Goal: Communication & Community: Answer question/provide support

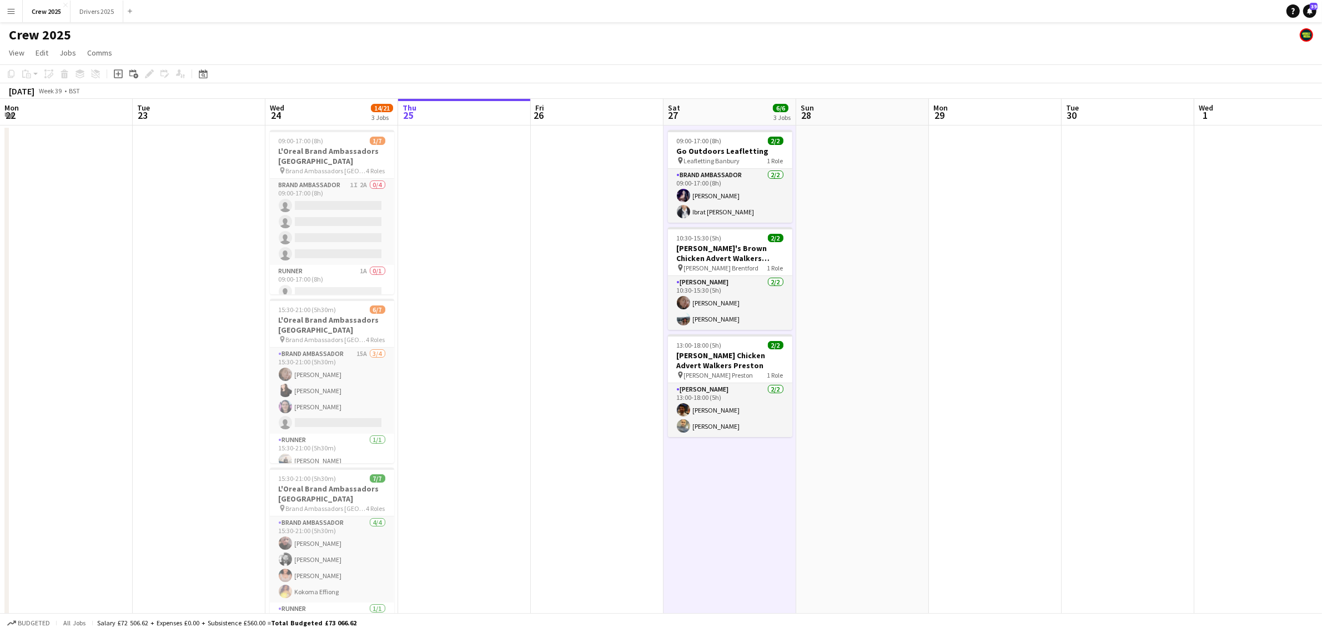
scroll to position [0, 265]
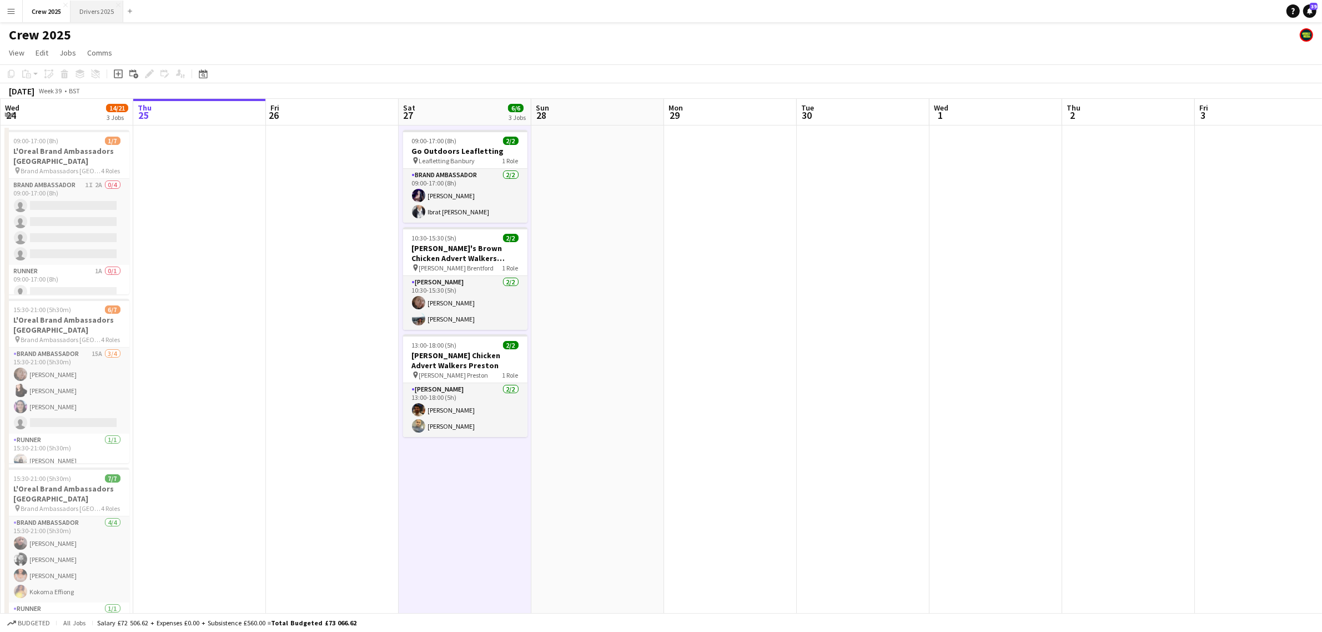
click at [98, 15] on button "Drivers 2025 Close" at bounding box center [97, 12] width 53 height 22
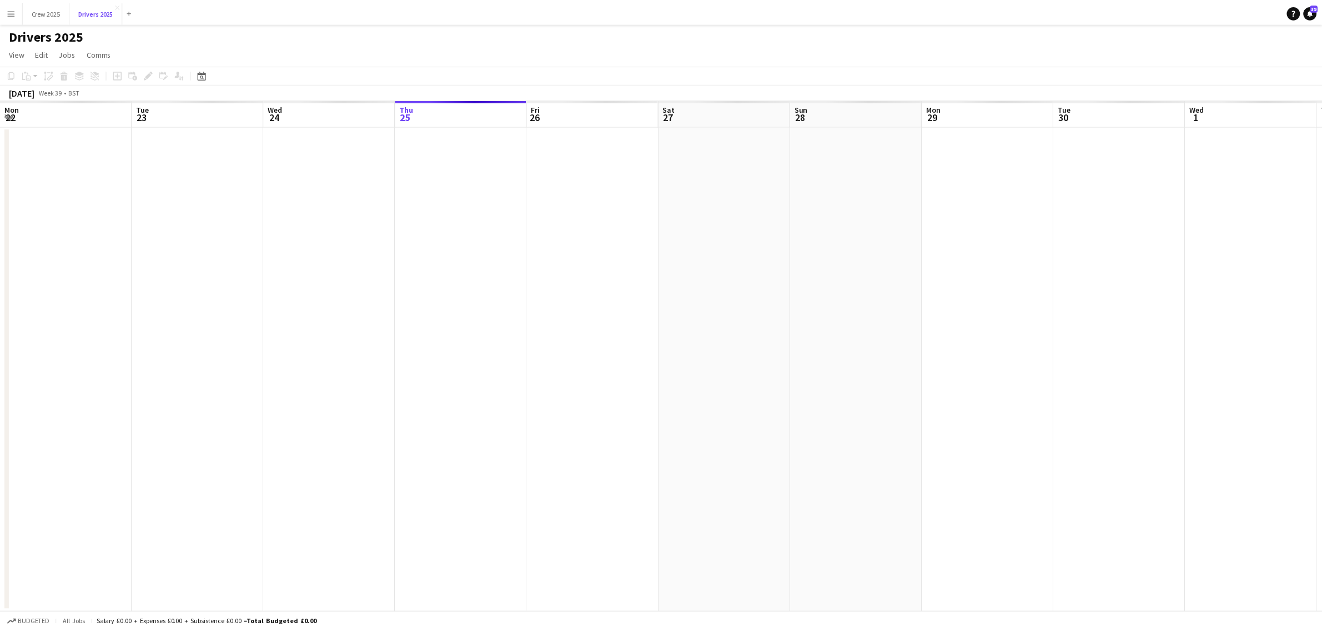
scroll to position [0, 265]
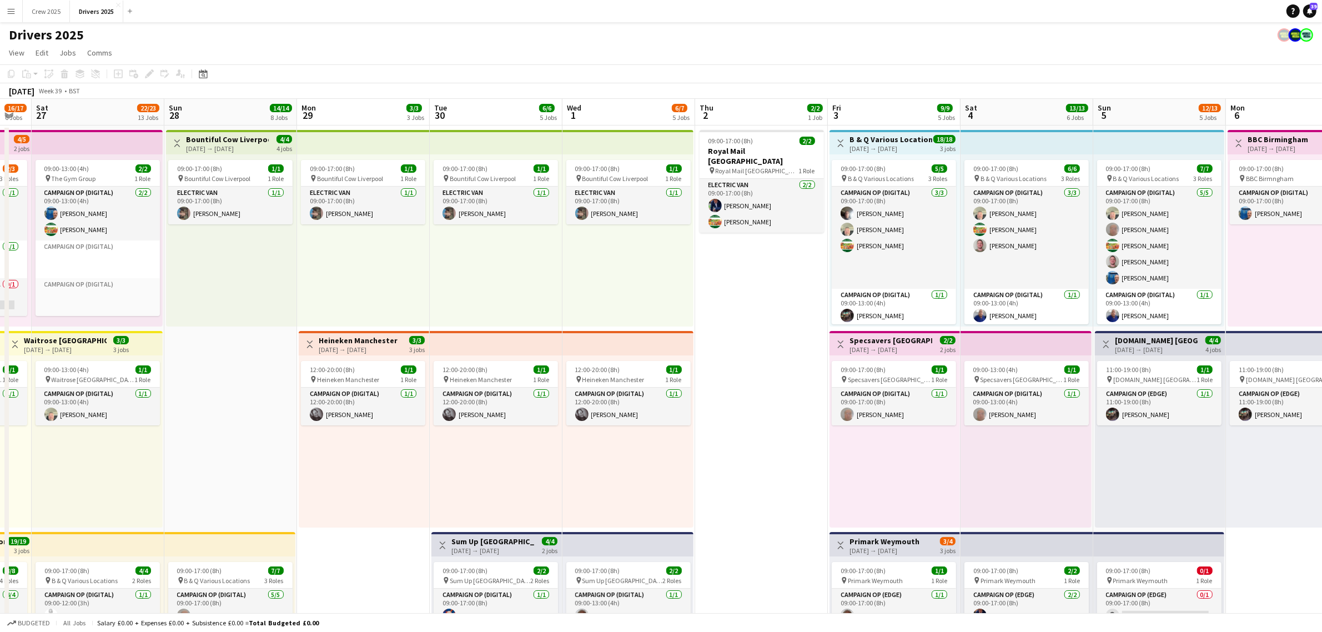
drag, startPoint x: 1093, startPoint y: 404, endPoint x: 540, endPoint y: 397, distance: 553.2
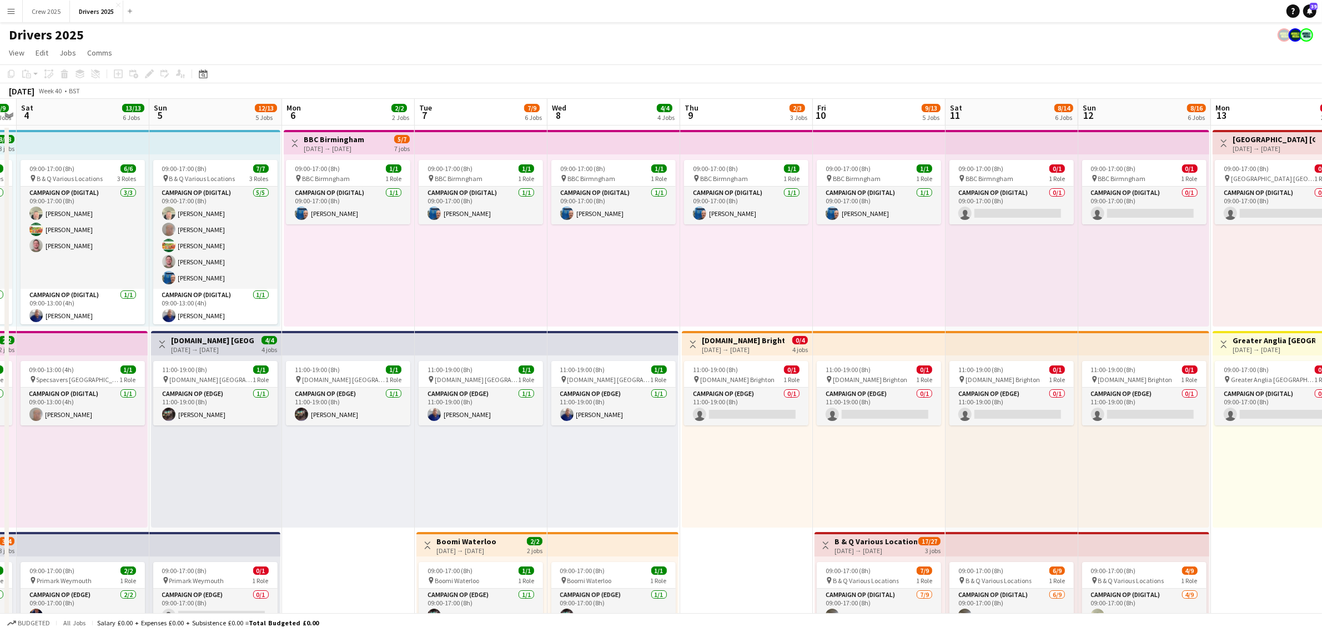
drag, startPoint x: 1033, startPoint y: 393, endPoint x: 354, endPoint y: 400, distance: 678.7
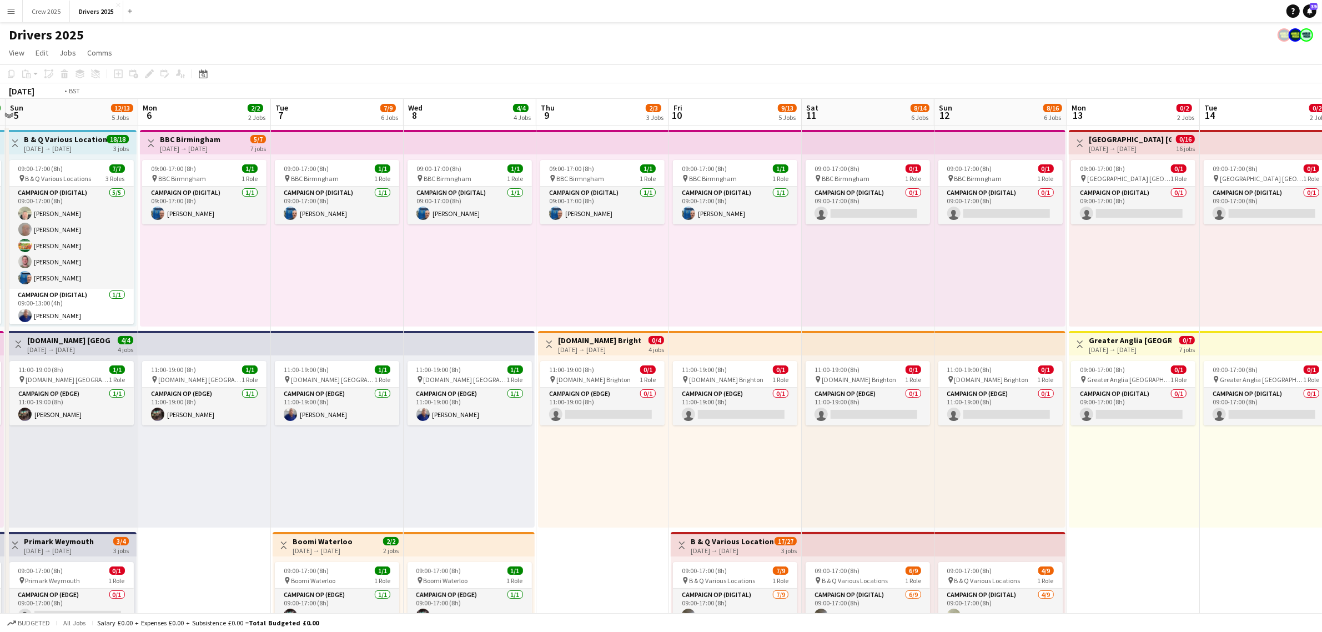
scroll to position [0, 408]
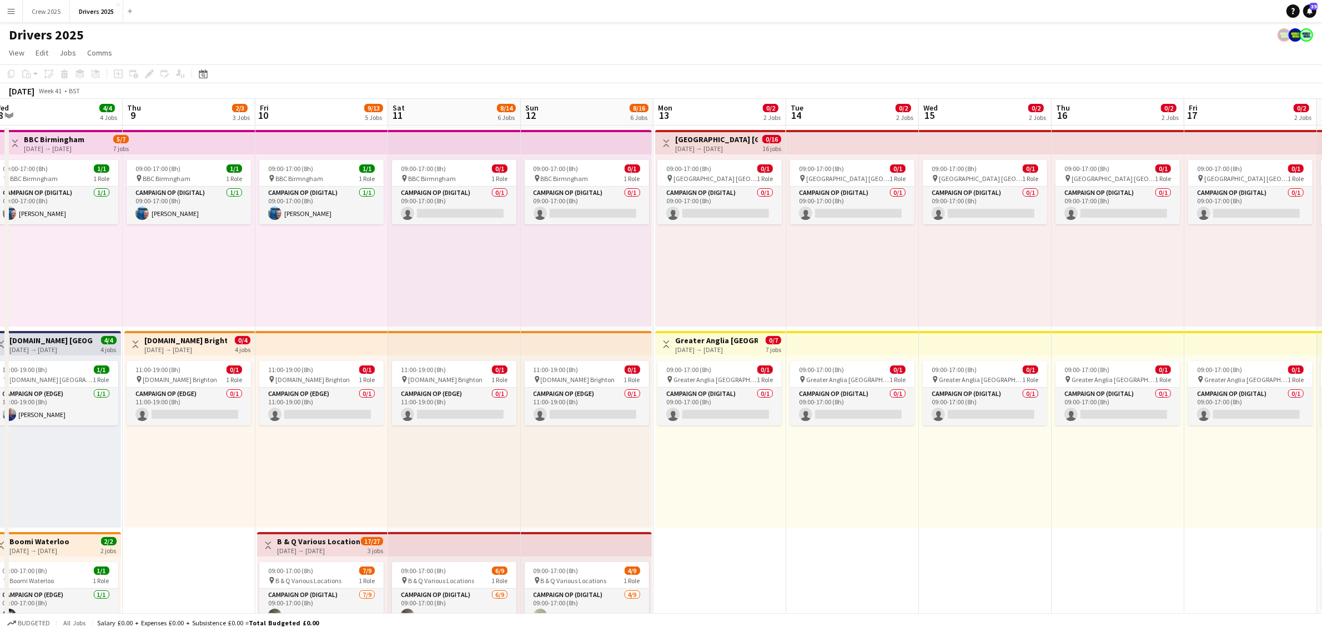
drag, startPoint x: 822, startPoint y: 403, endPoint x: 463, endPoint y: 404, distance: 359.3
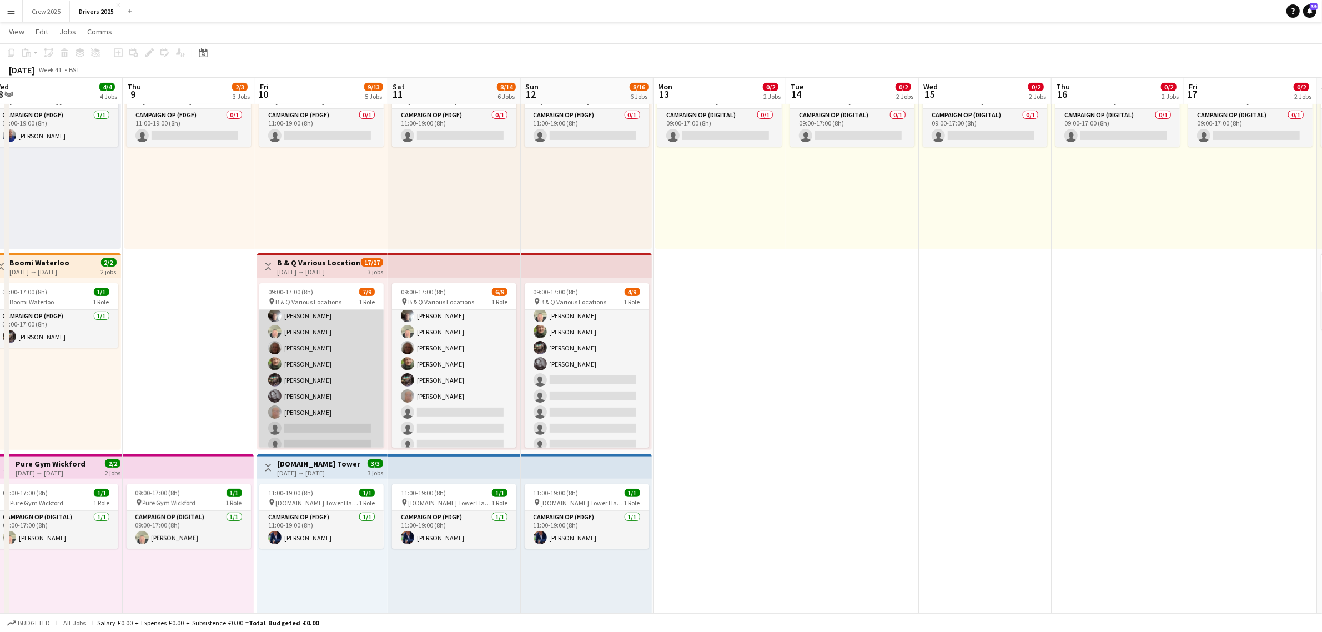
scroll to position [0, 0]
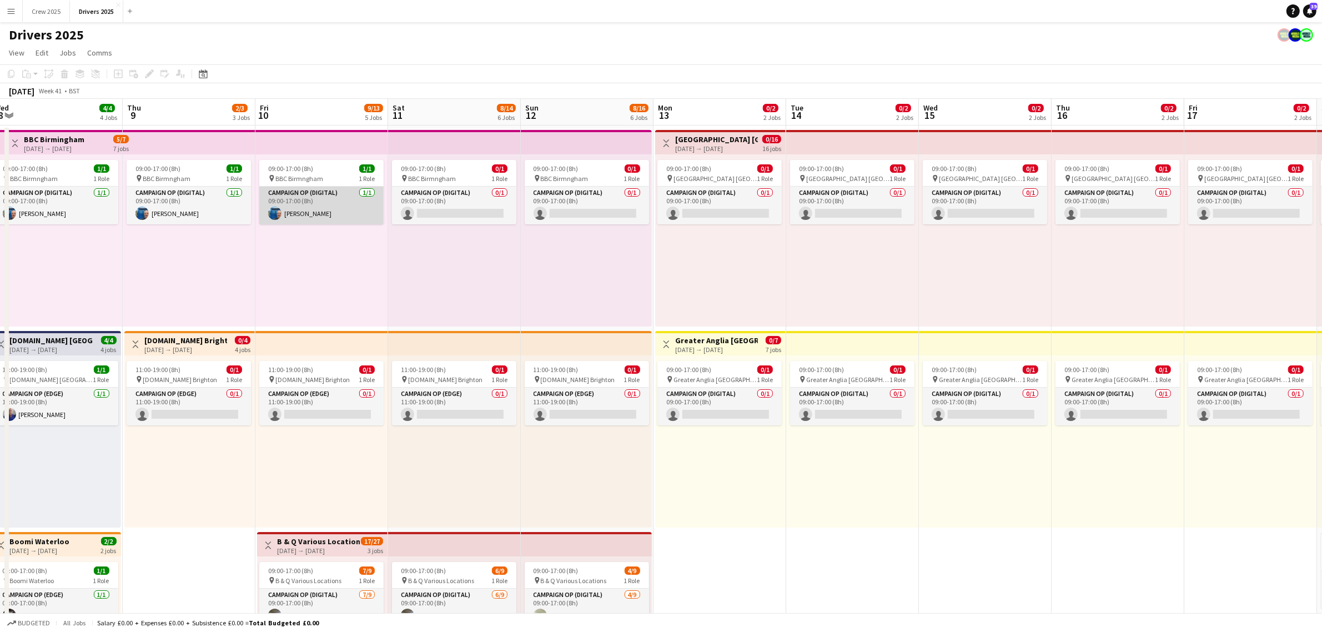
click at [317, 204] on app-card-role "Campaign Op (Digital) 1/1 09:00-17:00 (8h) Peter Brittain" at bounding box center [321, 206] width 124 height 38
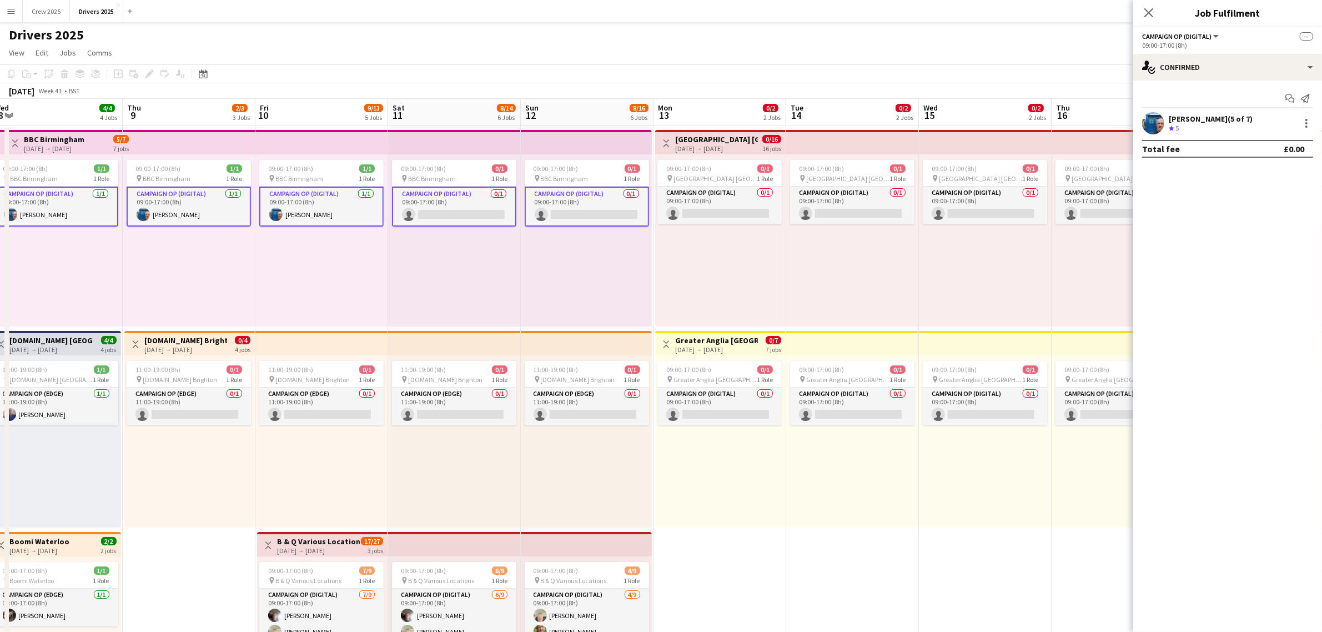
click at [317, 209] on app-card-role "Campaign Op (Digital) 1/1 09:00-17:00 (8h) Peter Brittain" at bounding box center [321, 207] width 124 height 40
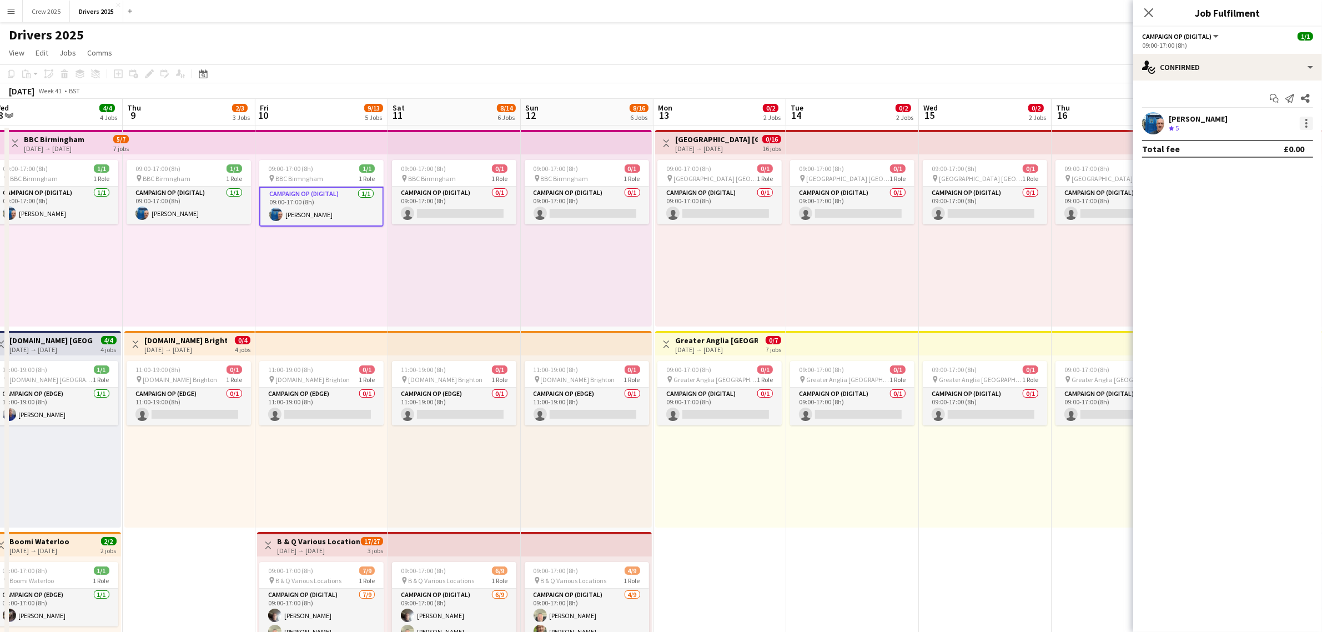
click at [1304, 123] on div at bounding box center [1306, 123] width 13 height 13
click at [1270, 223] on span "Remove" at bounding box center [1270, 224] width 69 height 10
click at [371, 280] on div "Updated 09:00-17:00 (8h) 0/1 pin BBC Birmngham 1 Role Campaign Op (Digital) 0/1…" at bounding box center [321, 240] width 133 height 172
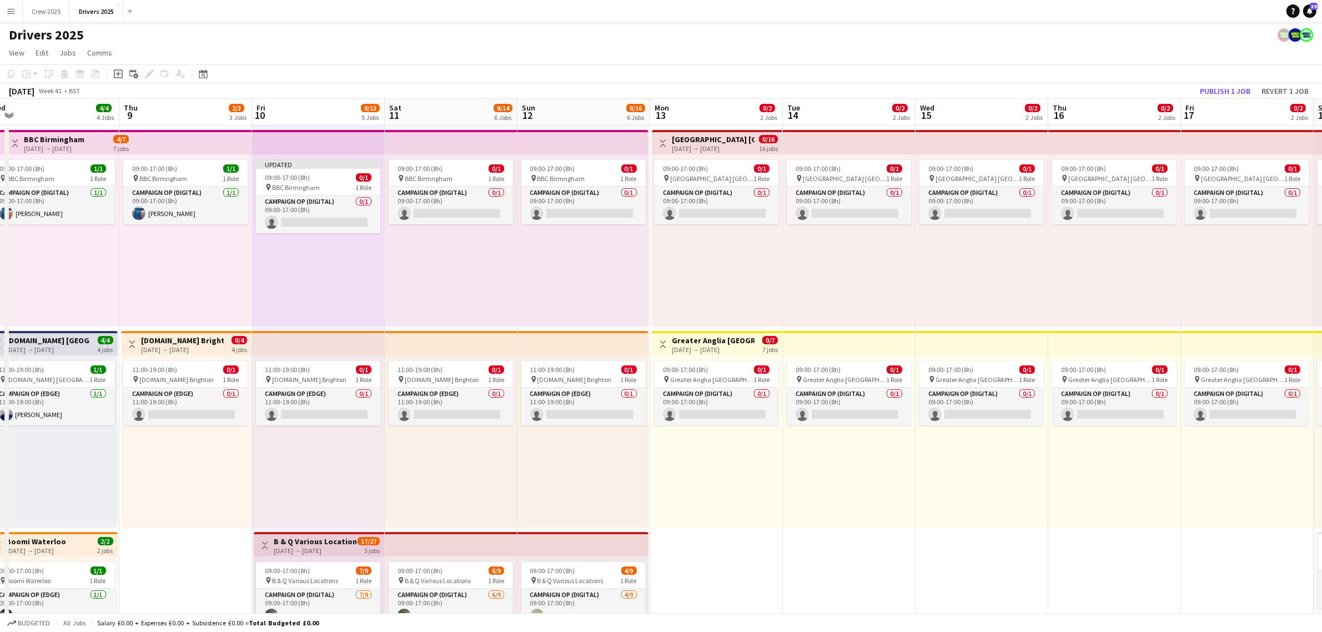
click at [43, 142] on h3 "BBC Birmingham" at bounding box center [54, 139] width 61 height 10
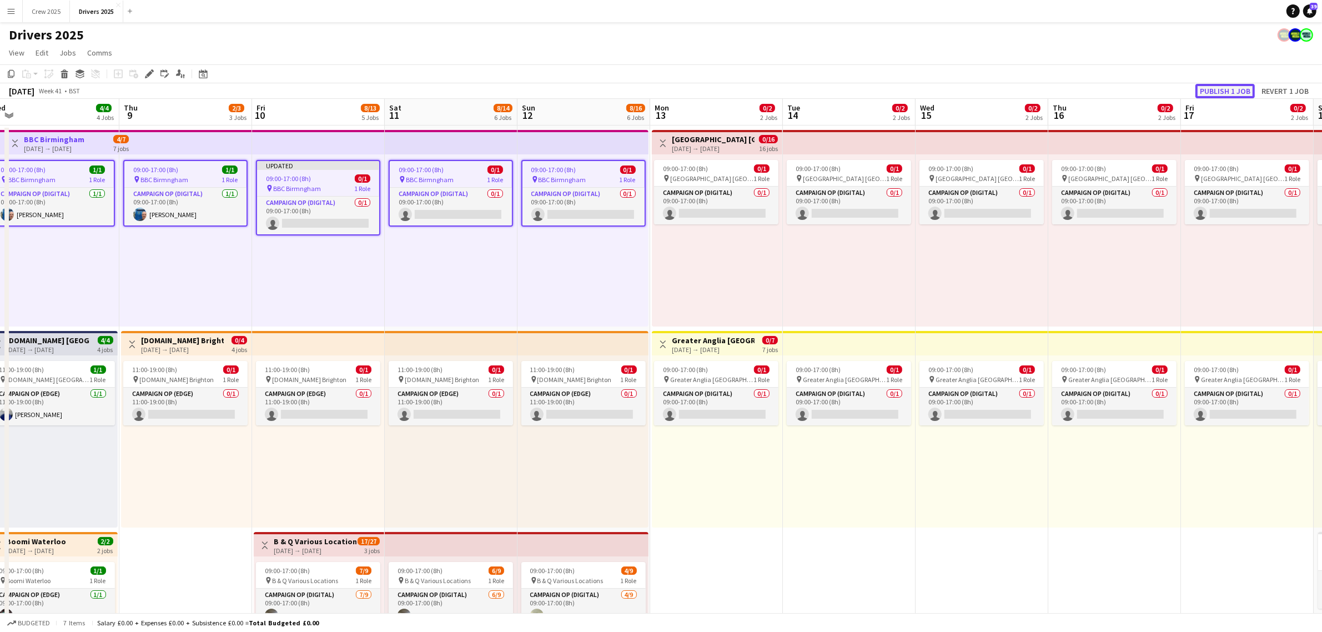
click at [1210, 90] on button "Publish 1 job" at bounding box center [1225, 91] width 59 height 14
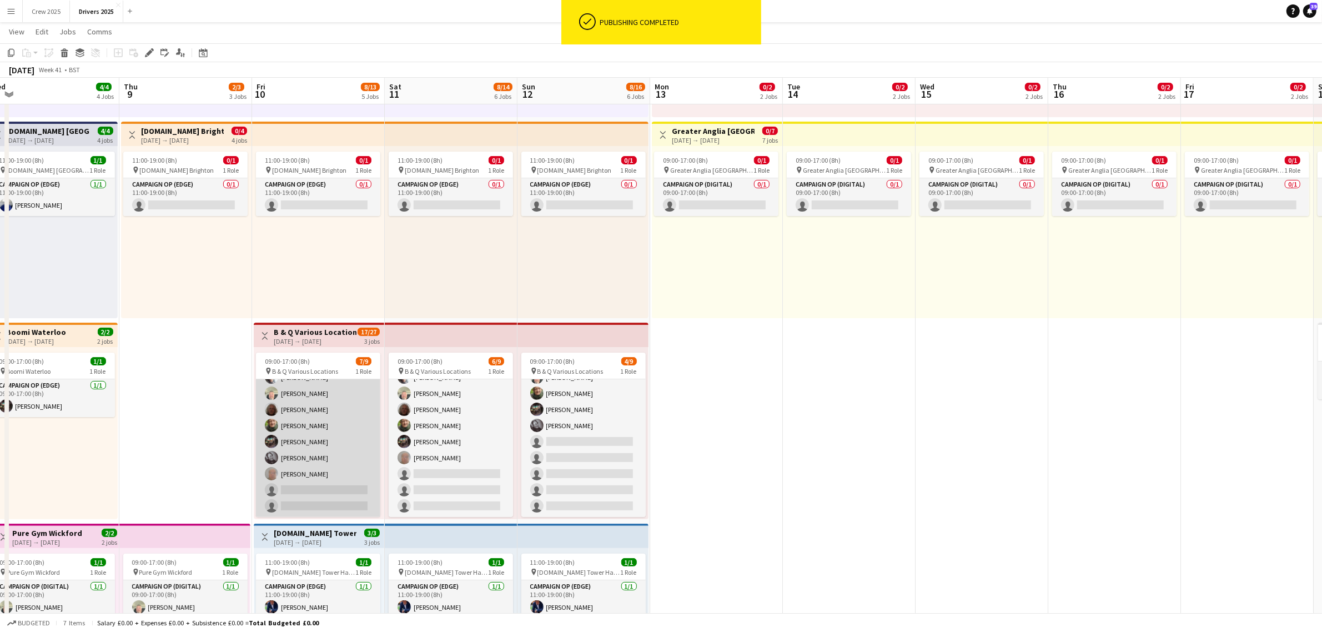
click at [314, 472] on app-card-role "Campaign Op (Digital) 7/9 09:00-17:00 (8h) Chris Wibberley Steve Henman Chris H…" at bounding box center [318, 433] width 124 height 167
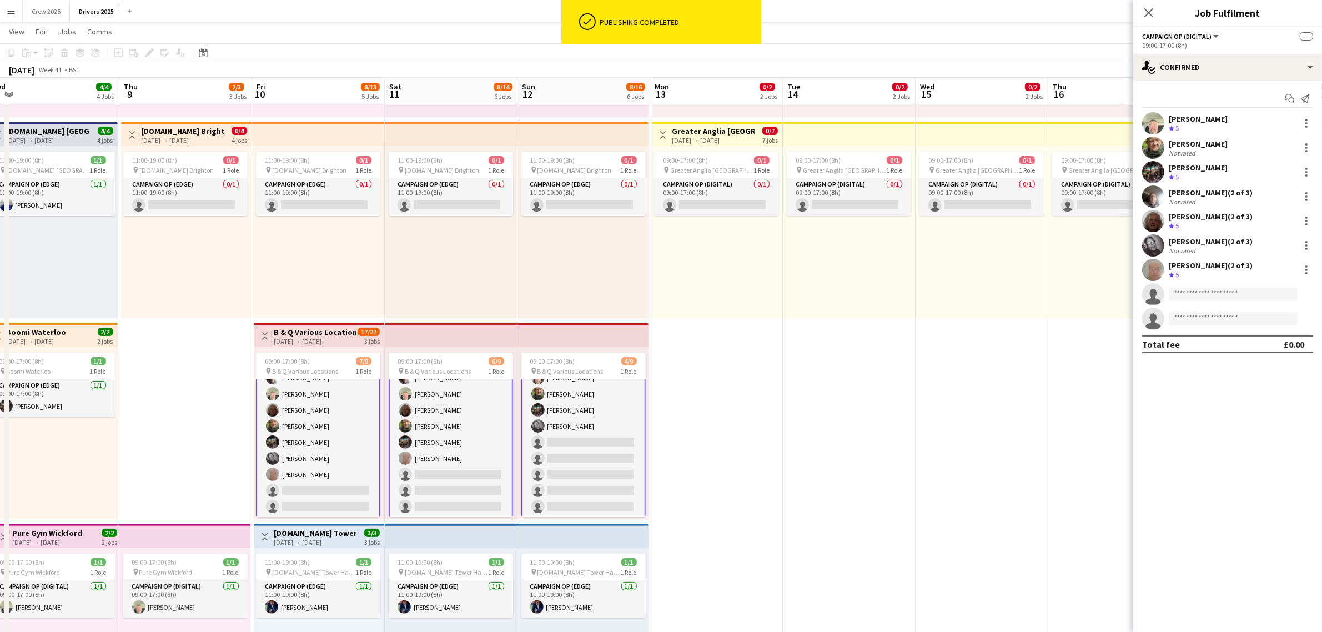
click at [314, 472] on app-card-role "Campaign Op (Digital) 7/9 09:00-17:00 (8h) Chris Wibberley Steve Henman Chris H…" at bounding box center [318, 434] width 124 height 169
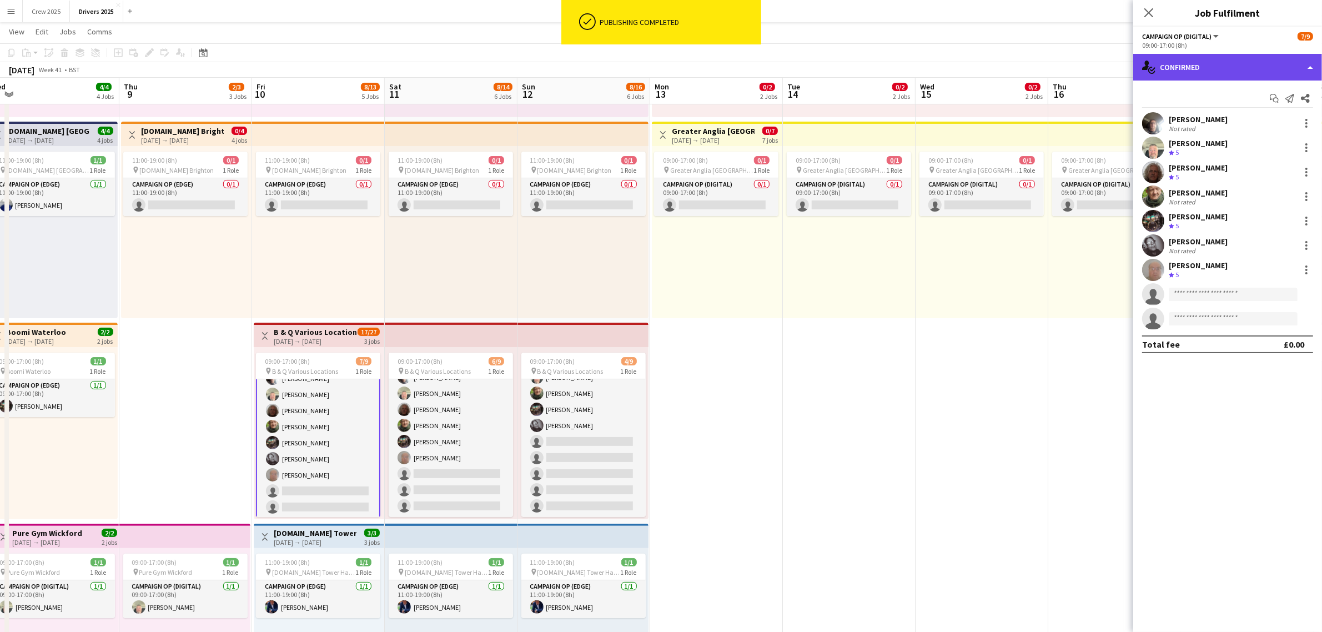
click at [1223, 73] on div "single-neutral-actions-check-2 Confirmed" at bounding box center [1228, 67] width 189 height 27
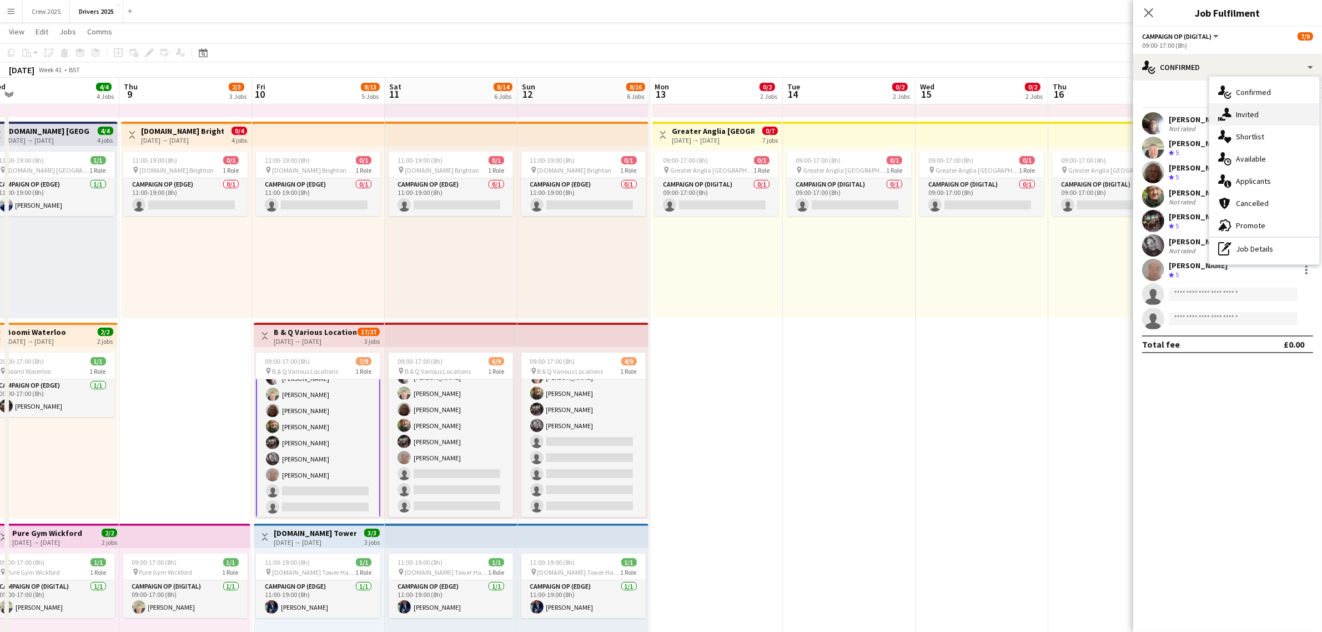
click at [1242, 114] on span "Invited" at bounding box center [1247, 114] width 23 height 10
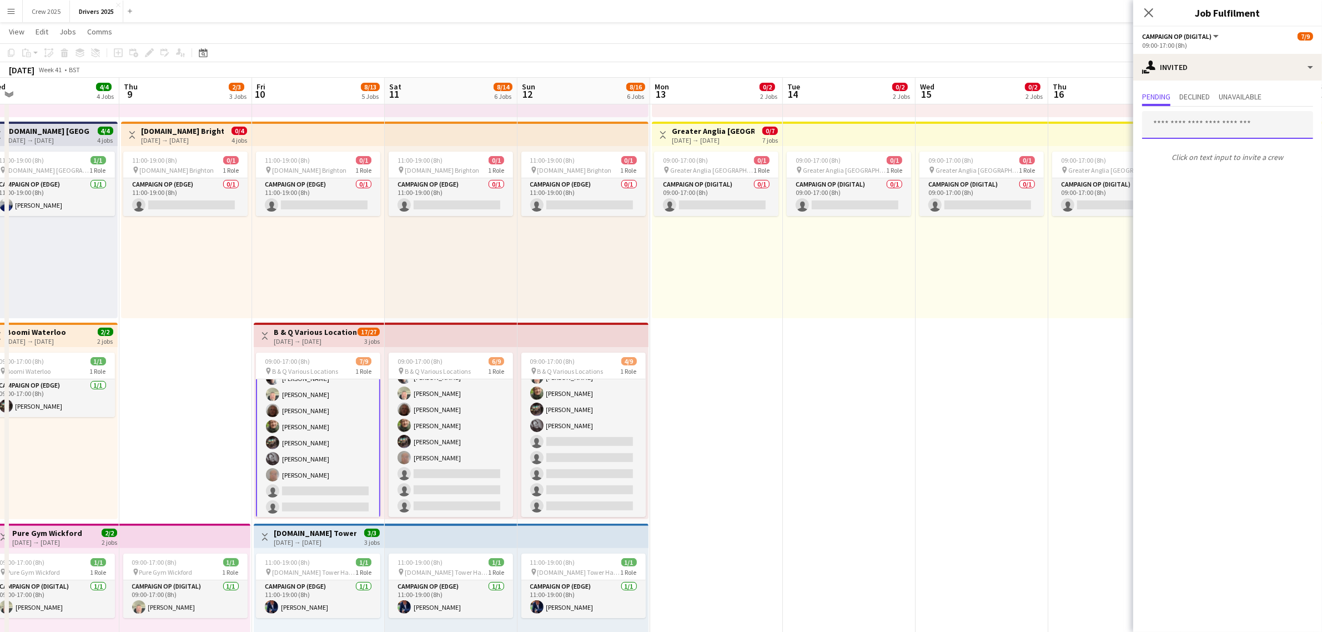
click at [1154, 118] on input "text" at bounding box center [1227, 125] width 171 height 28
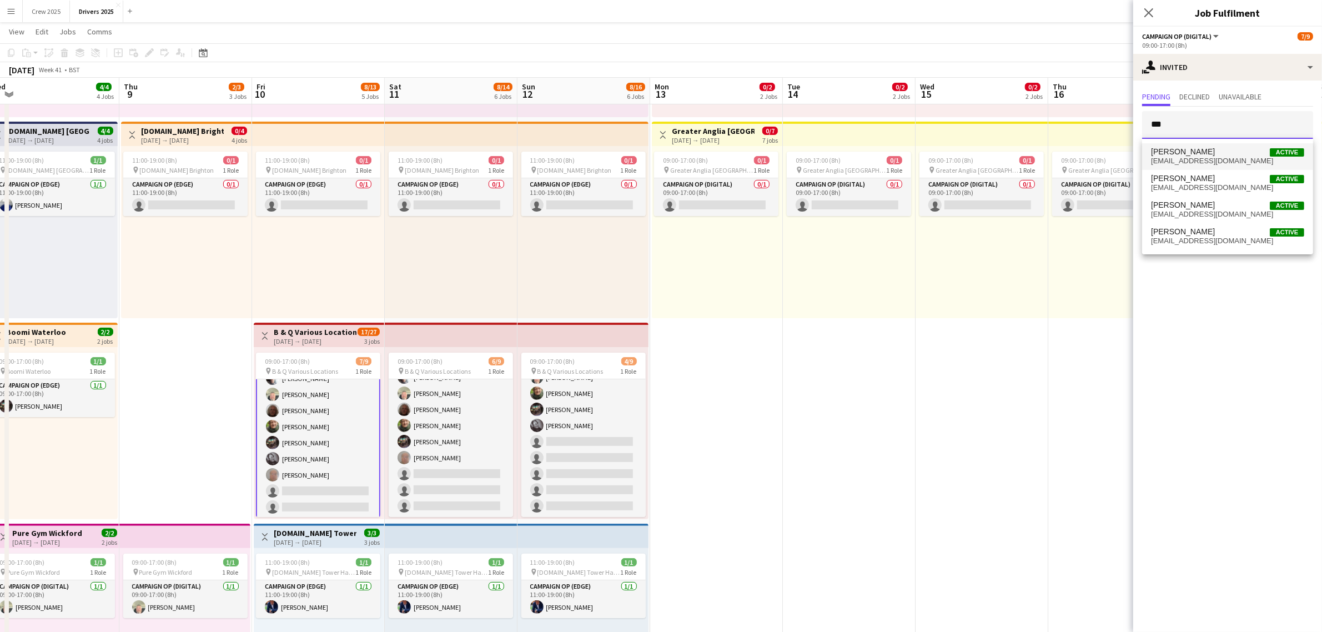
type input "***"
click at [1234, 168] on mat-option "Peter Brittain Active petejbrit@googlemail.com" at bounding box center [1227, 156] width 171 height 27
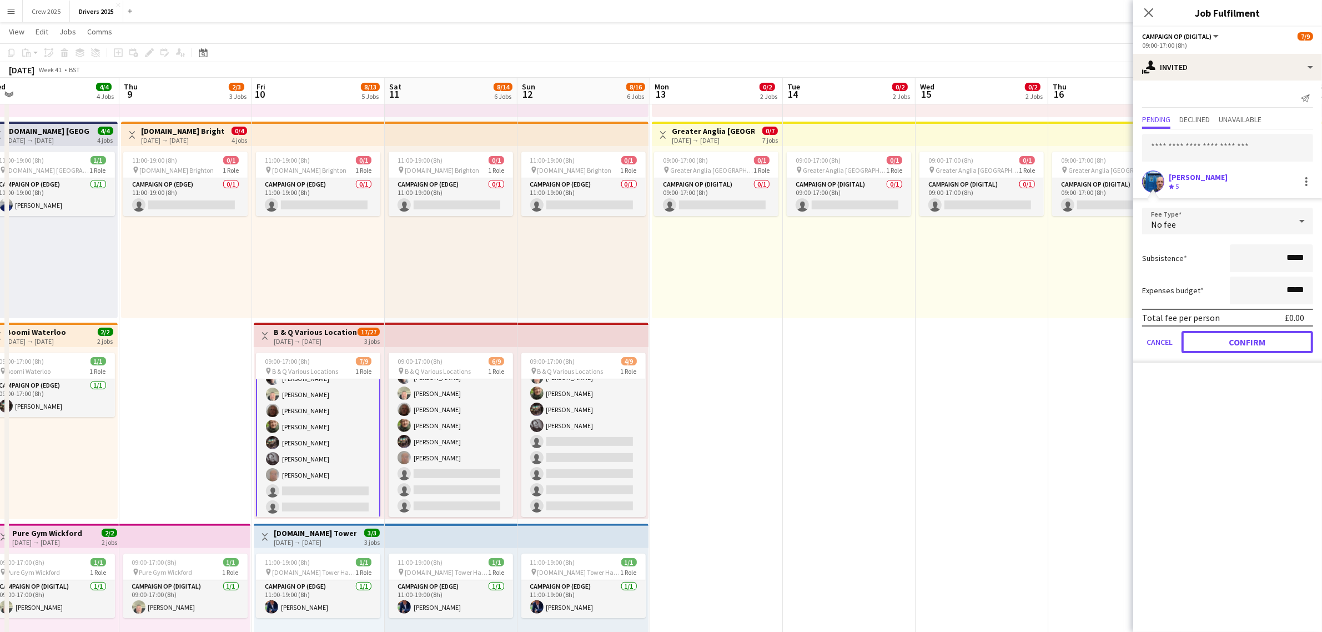
click at [1251, 342] on button "Confirm" at bounding box center [1248, 342] width 132 height 22
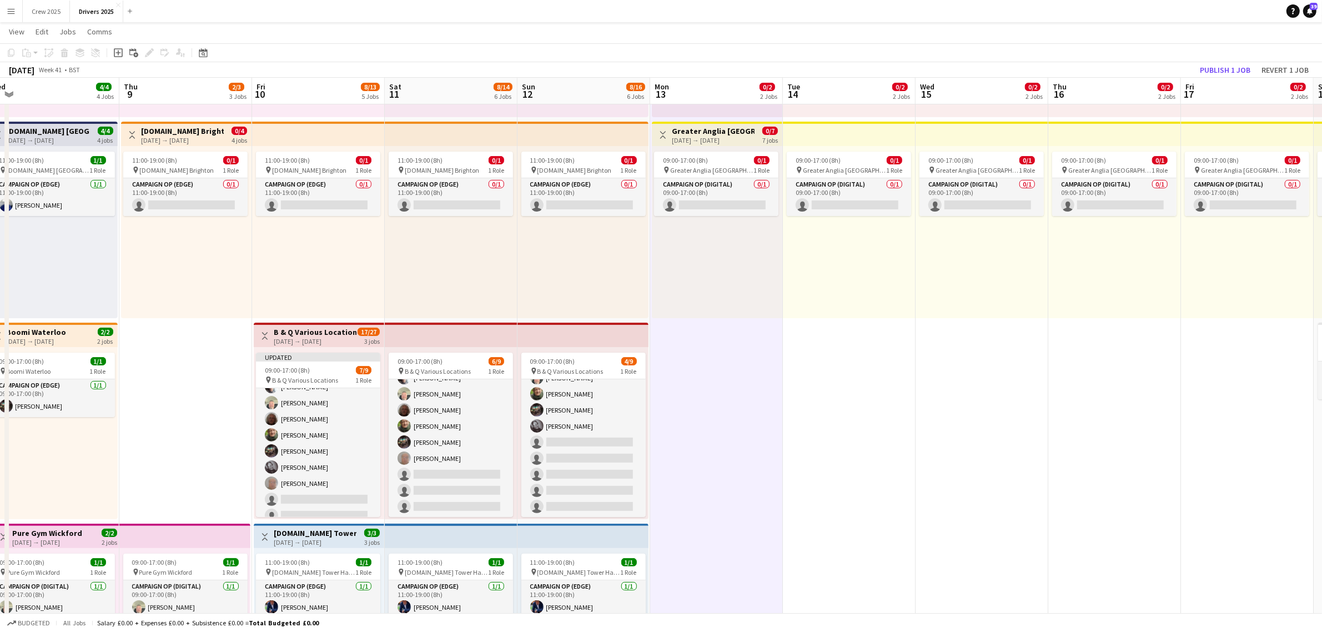
click at [317, 337] on div "[DATE] → [DATE]" at bounding box center [315, 341] width 83 height 8
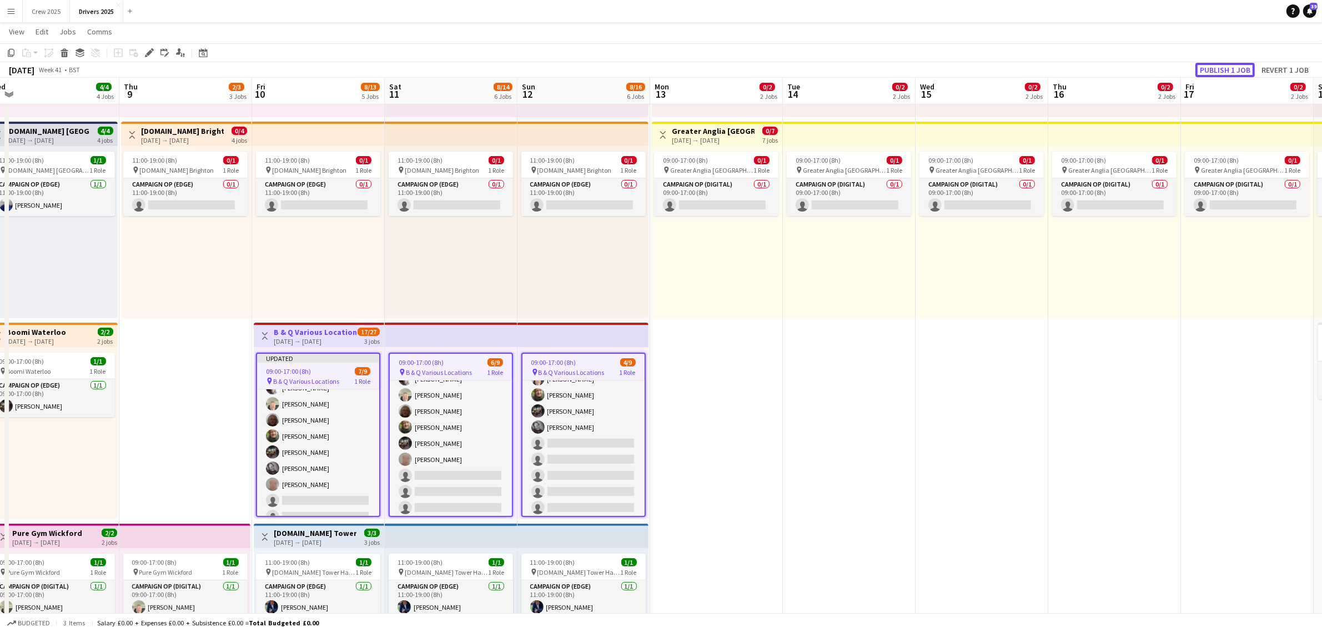
click at [1217, 66] on button "Publish 1 job" at bounding box center [1225, 70] width 59 height 14
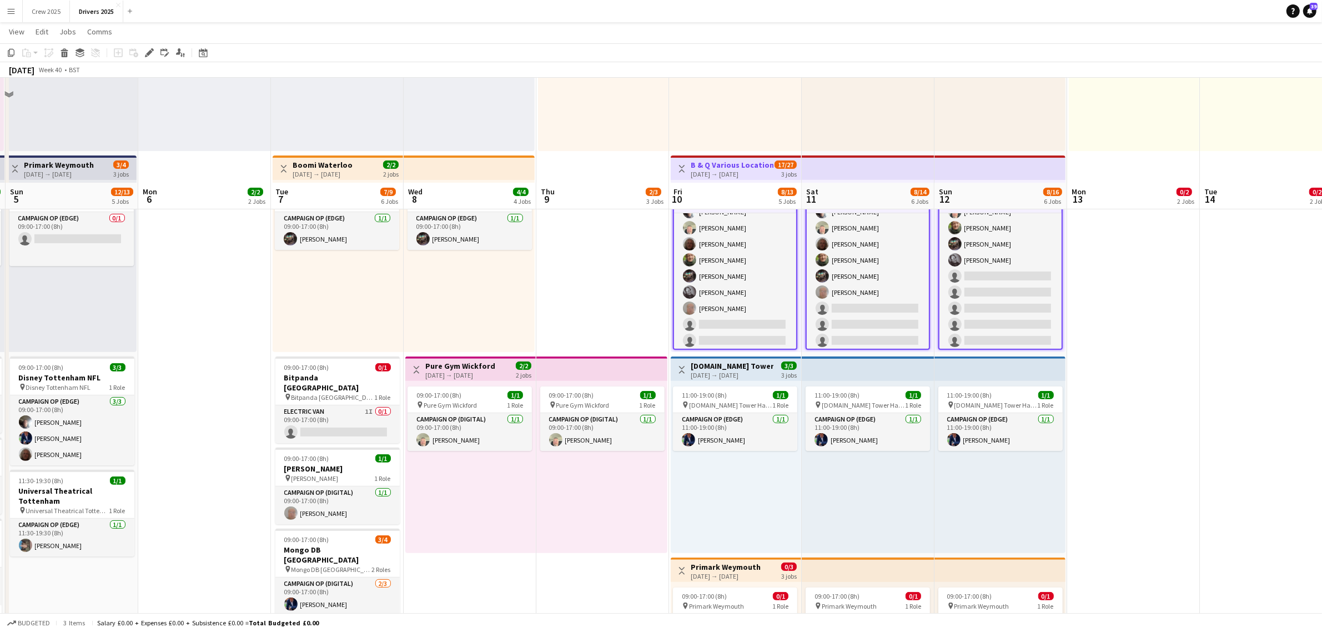
scroll to position [486, 0]
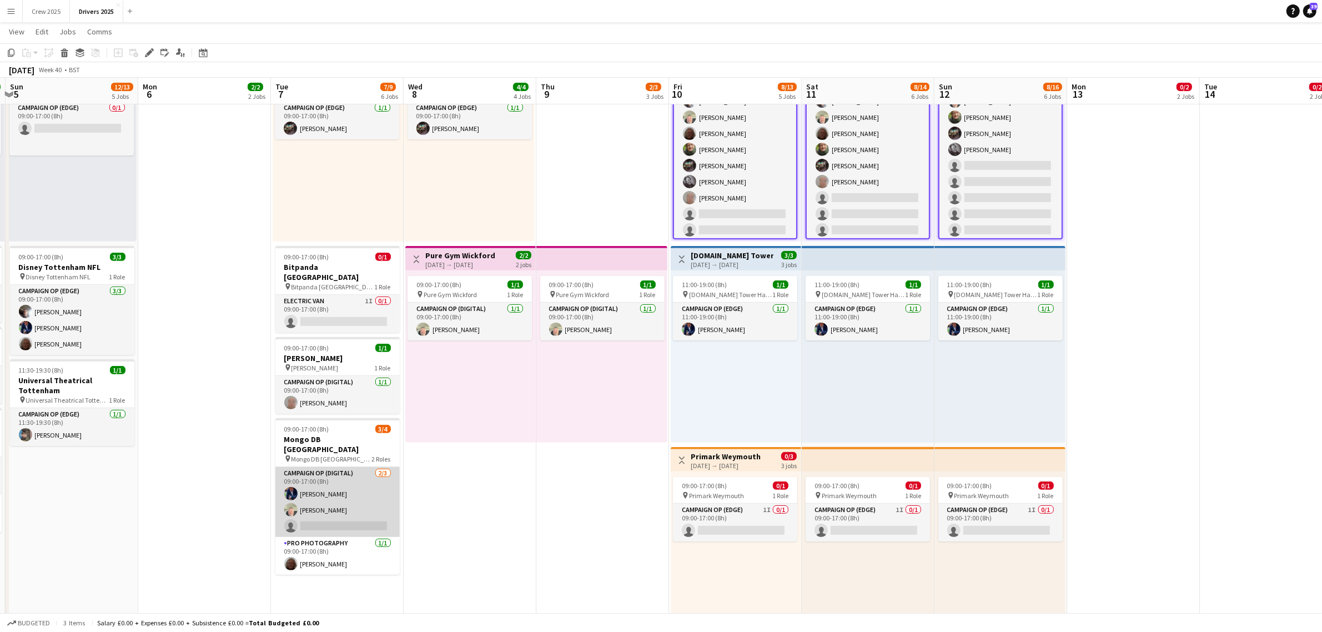
click at [356, 492] on app-card-role "Campaign Op (Digital) 2/3 09:00-17:00 (8h) Robert Brackley Steve Henman single-…" at bounding box center [337, 502] width 124 height 70
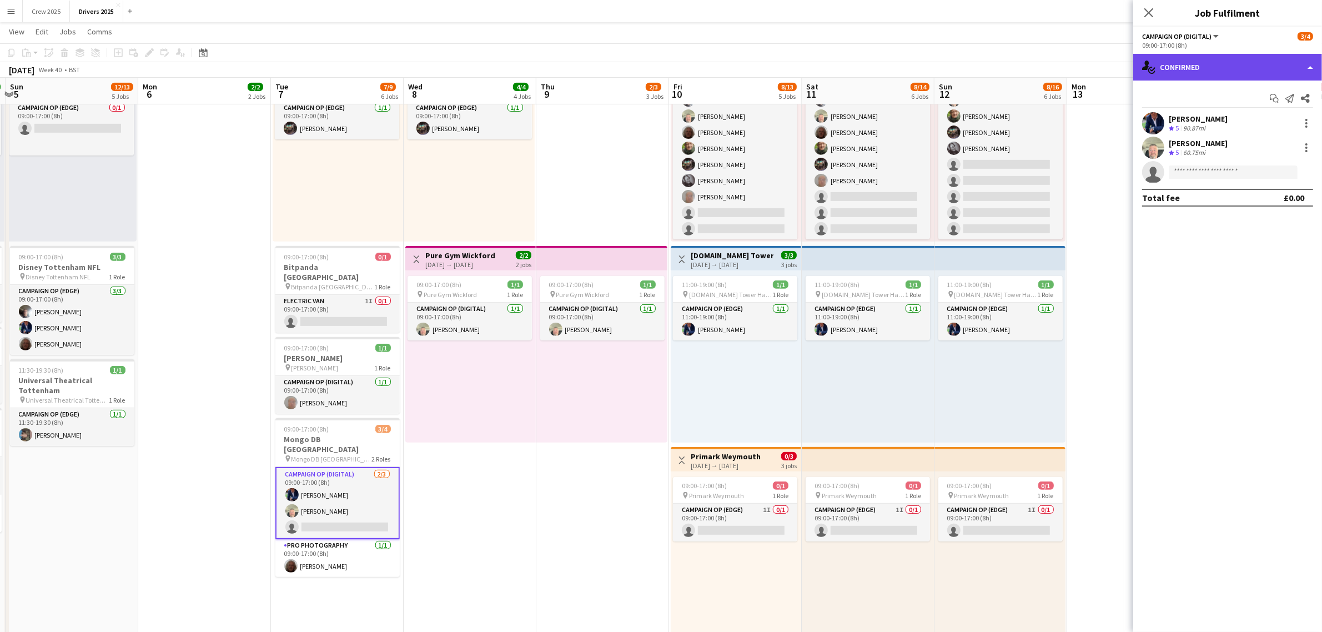
click at [1178, 62] on div "single-neutral-actions-check-2 Confirmed" at bounding box center [1228, 67] width 189 height 27
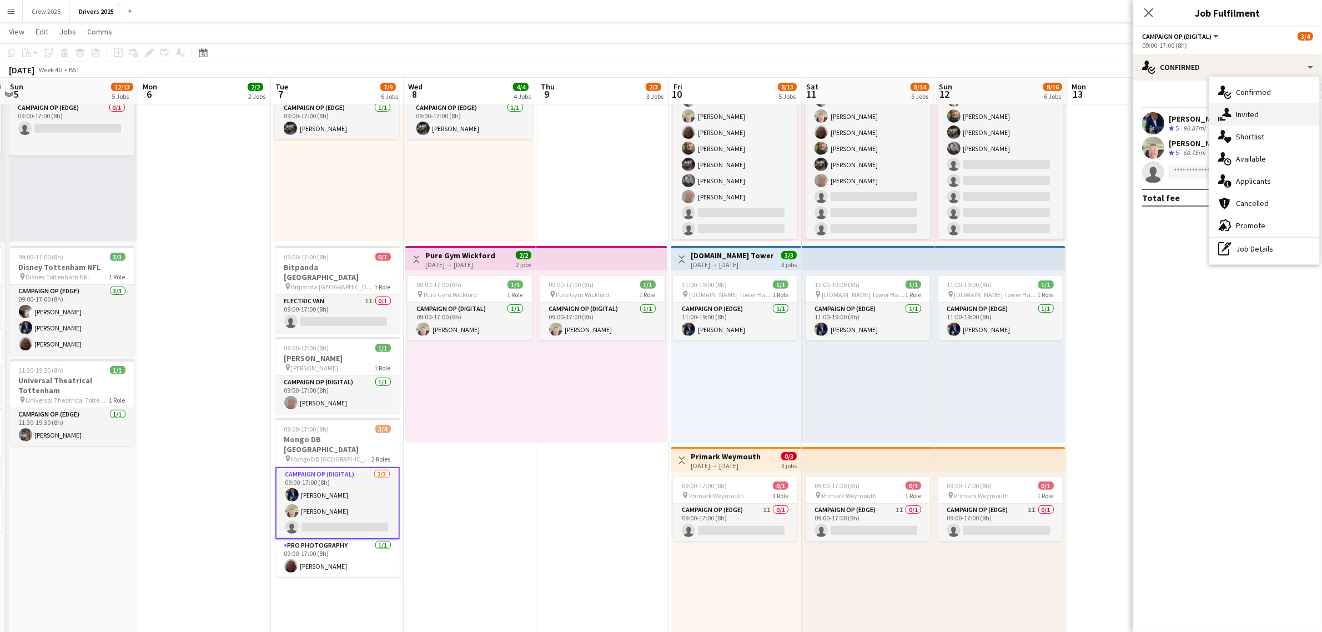
click at [1247, 116] on span "Invited" at bounding box center [1247, 114] width 23 height 10
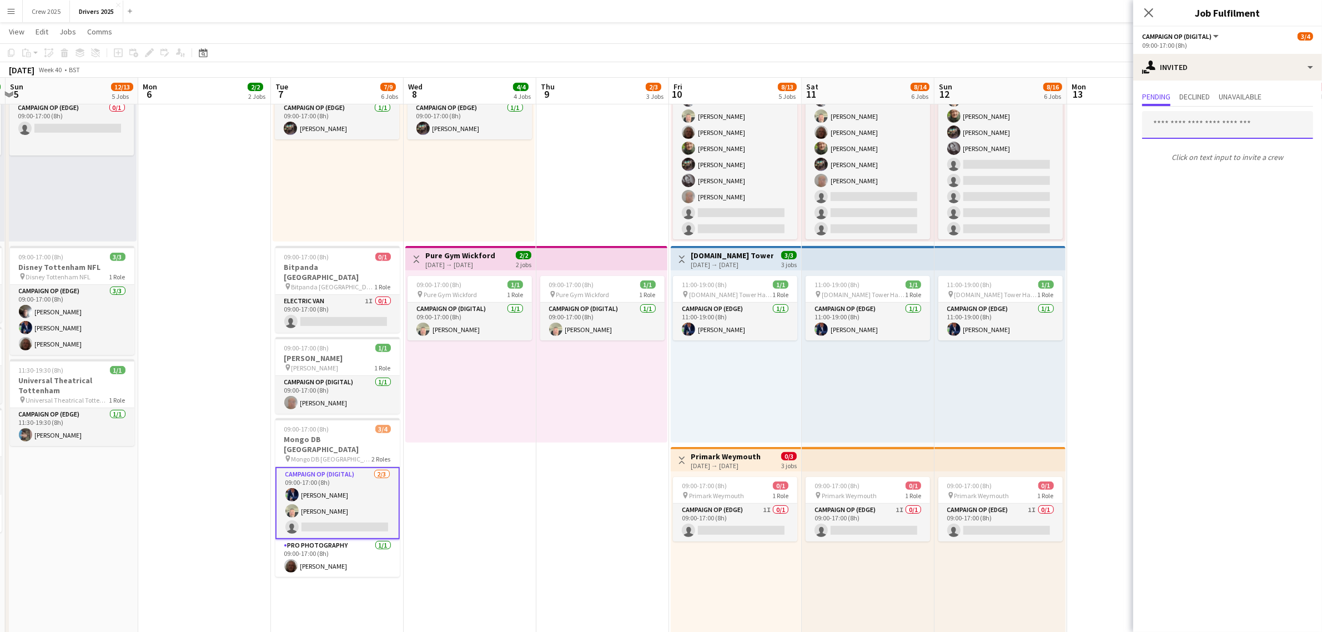
click at [1190, 123] on input "text" at bounding box center [1227, 125] width 171 height 28
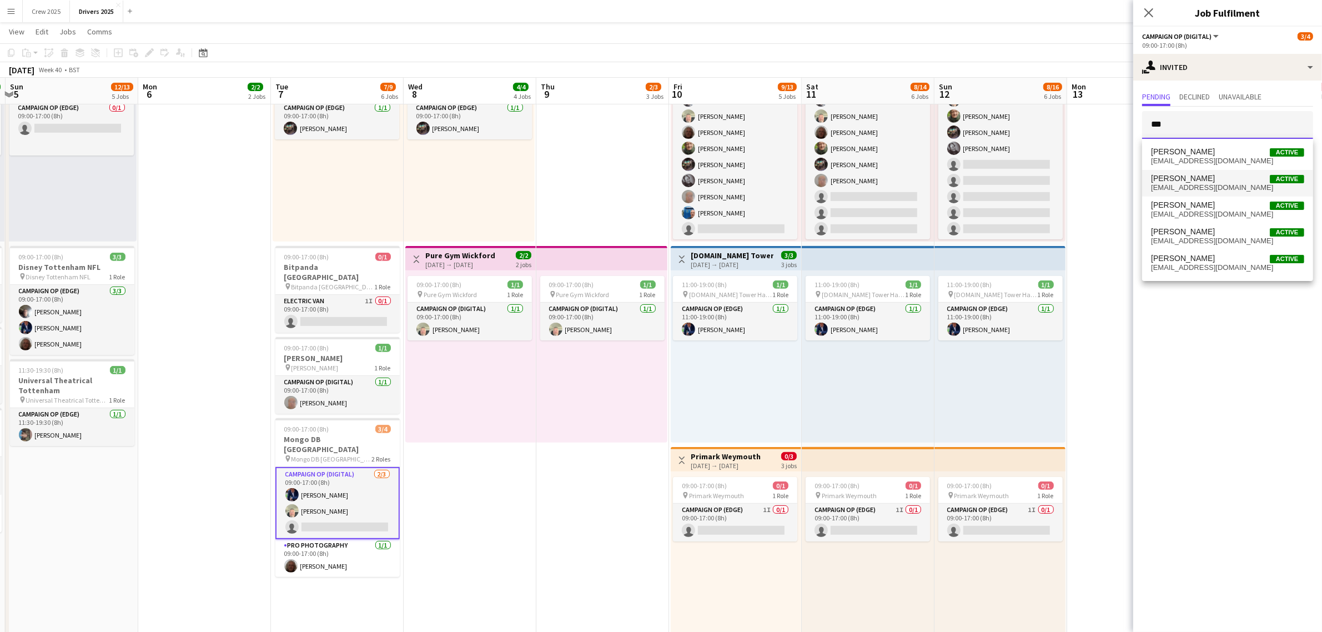
type input "***"
click at [1215, 188] on span "daniel_br2012@yahoo.com" at bounding box center [1227, 187] width 153 height 9
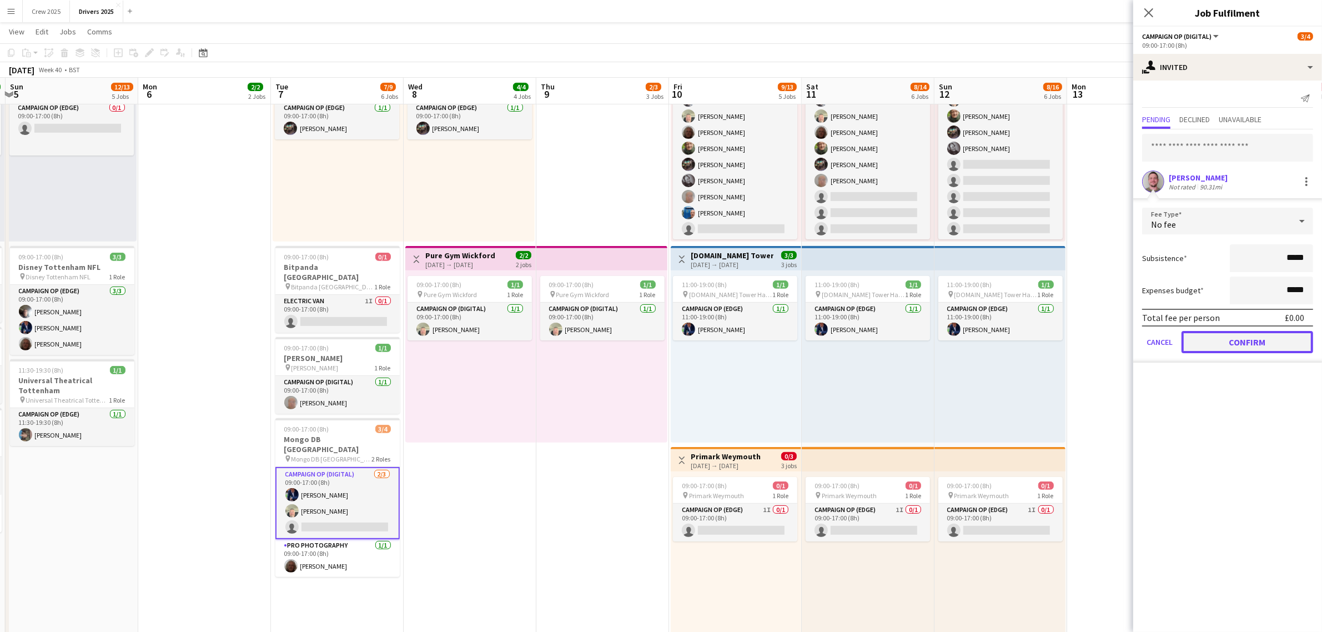
click at [1245, 342] on button "Confirm" at bounding box center [1248, 342] width 132 height 22
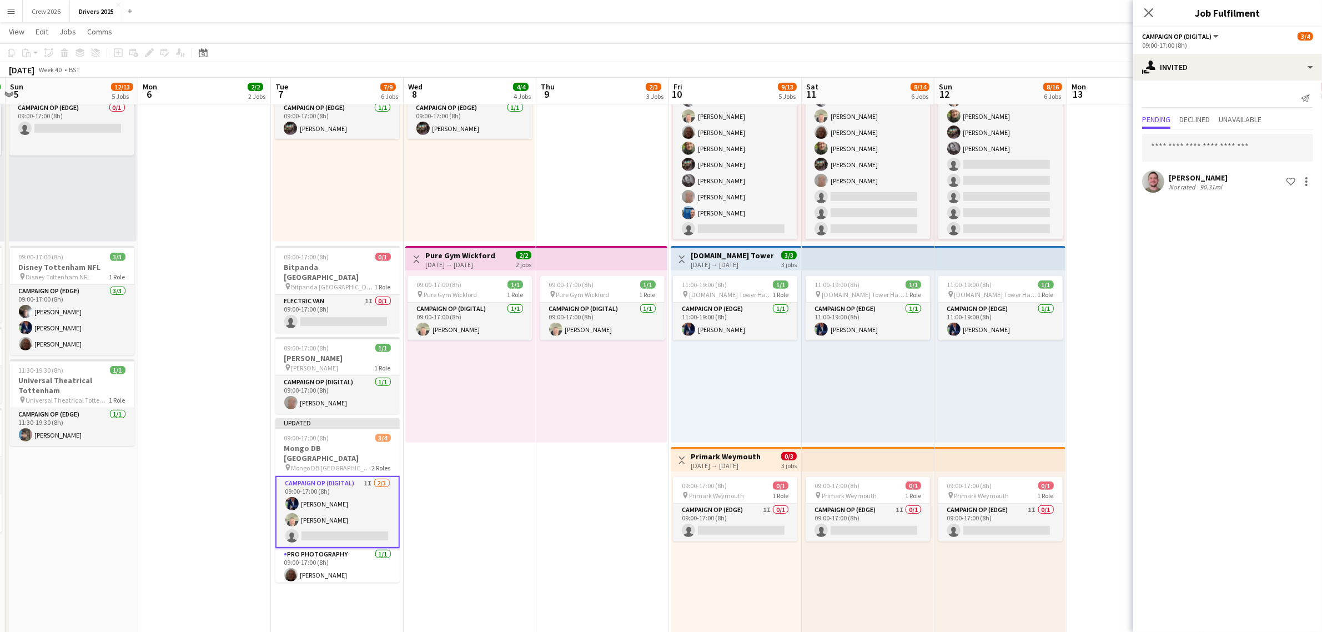
click at [449, 498] on app-date-cell "09:00-17:00 (8h) 1/1 pin BBC Birmngham 1 Role Campaign Op (Digital) 1/1 09:00-1…" at bounding box center [470, 529] width 133 height 1782
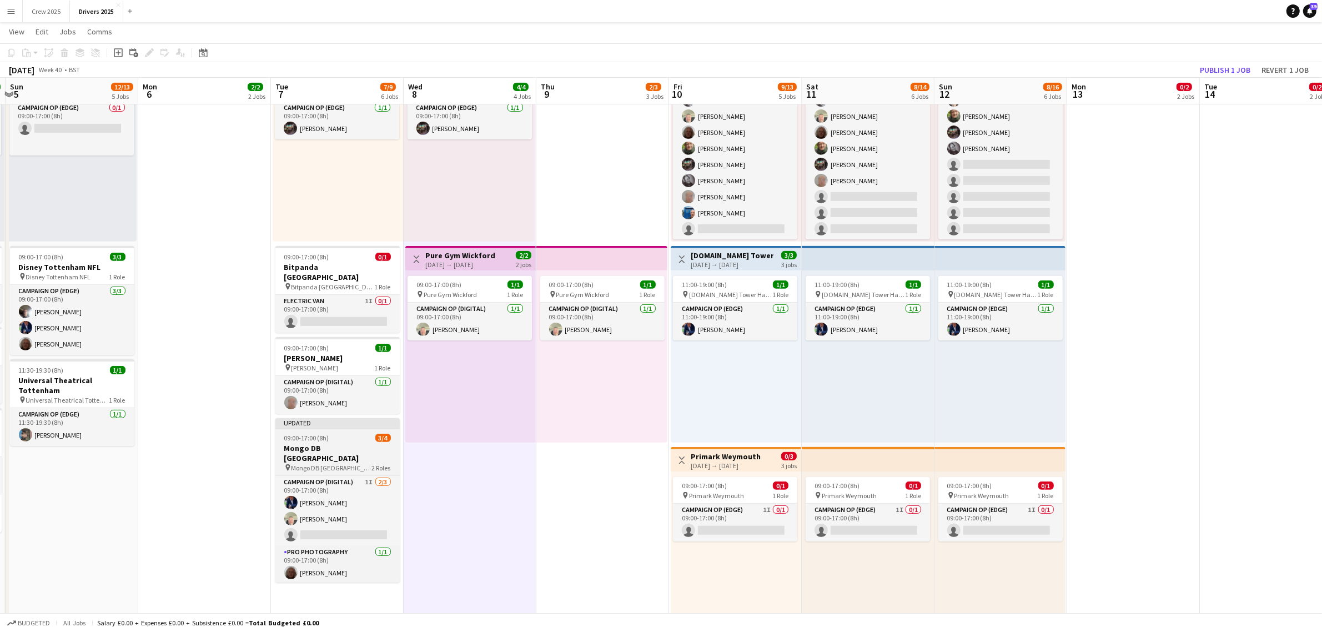
click at [342, 434] on div "09:00-17:00 (8h) 3/4" at bounding box center [337, 438] width 124 height 8
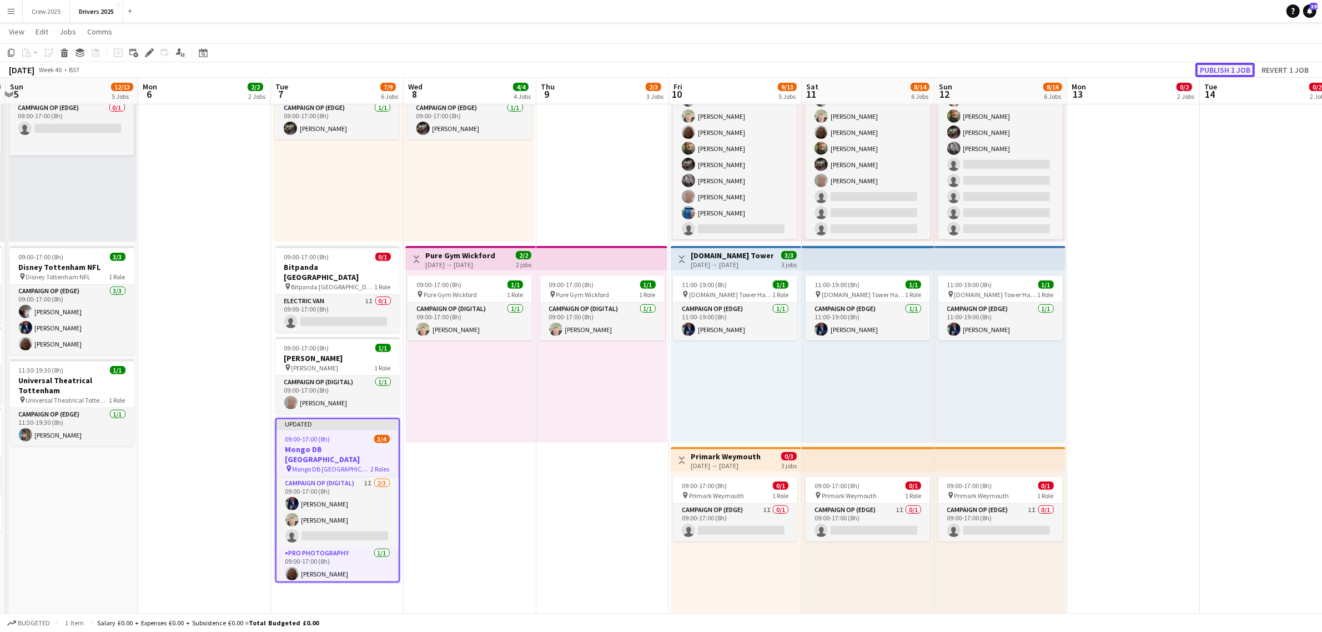
click at [1231, 64] on button "Publish 1 job" at bounding box center [1225, 70] width 59 height 14
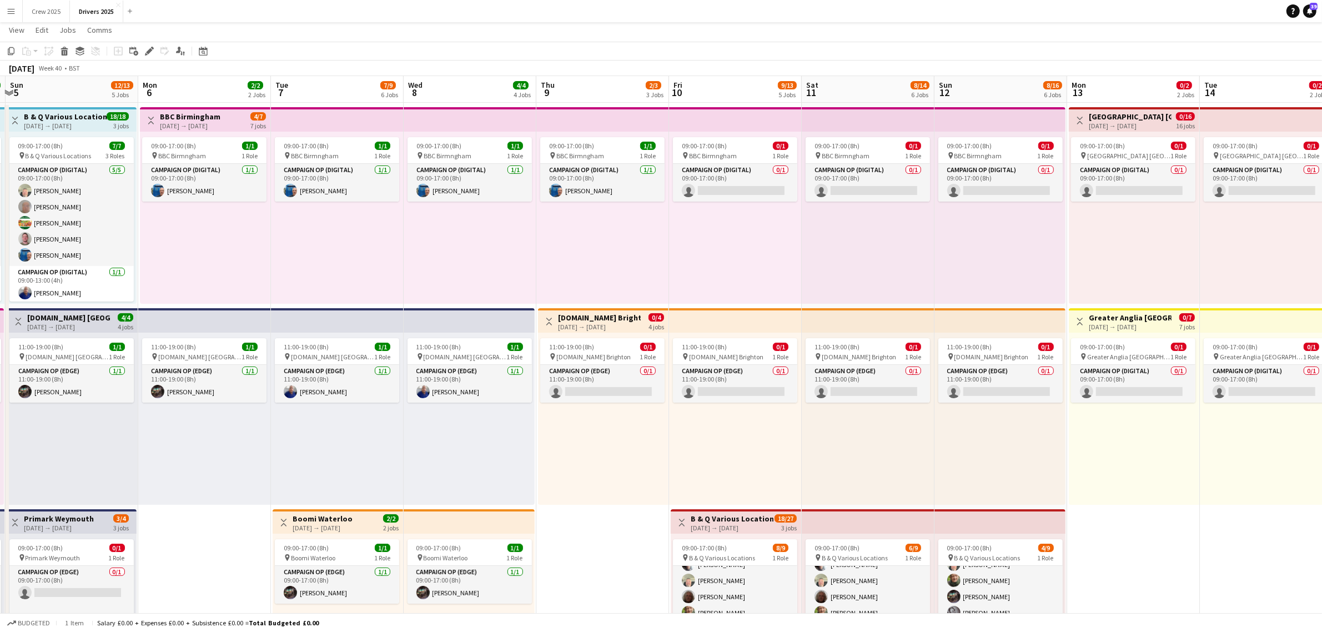
scroll to position [0, 0]
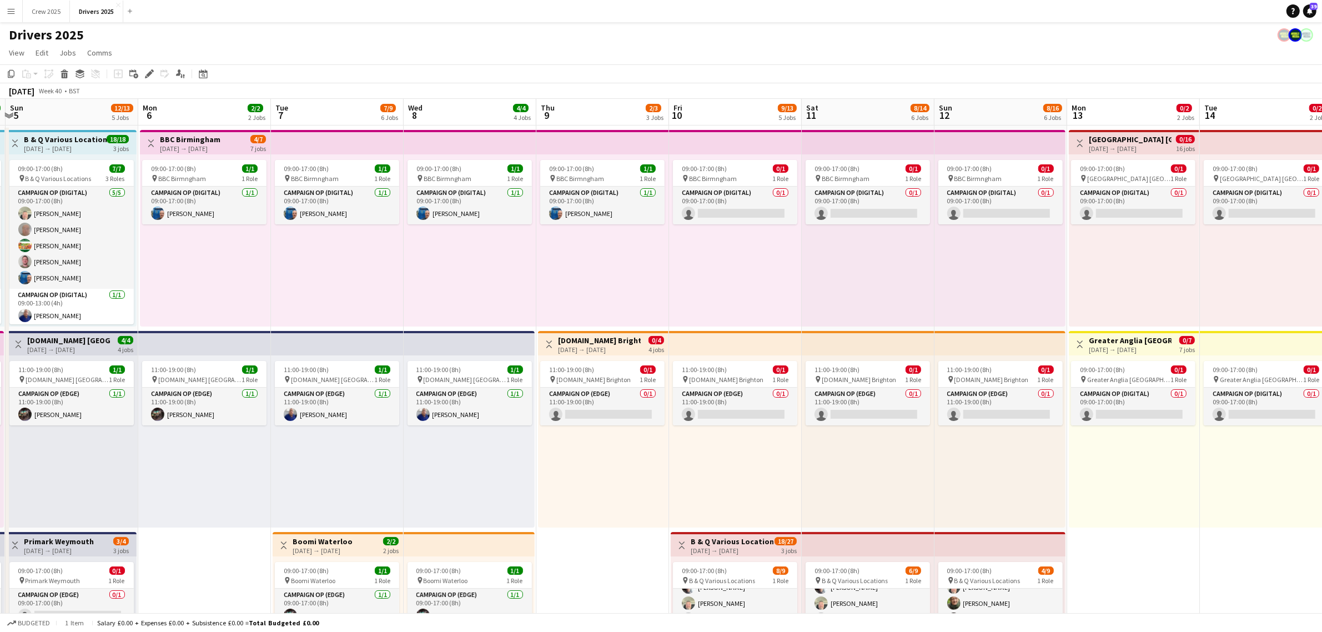
click at [620, 440] on div "11:00-19:00 (8h) 0/1 pin Char.gy Brighton 1 Role Campaign Op (Edge) 0/1 11:00-1…" at bounding box center [603, 441] width 131 height 172
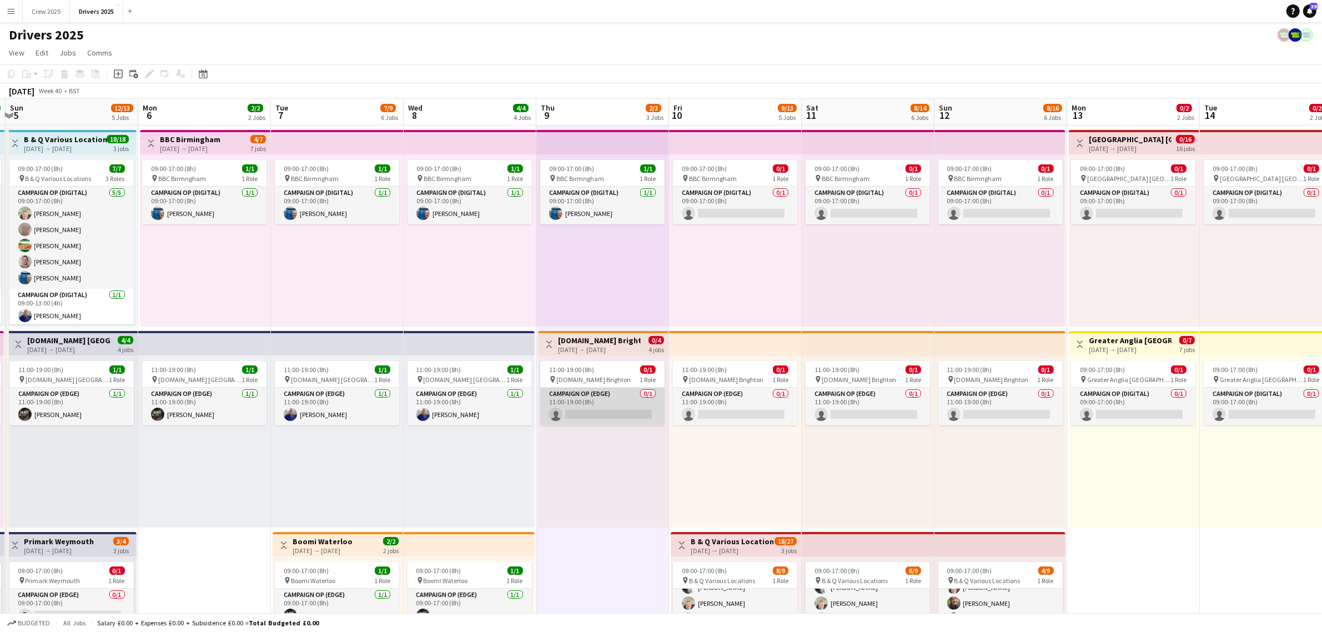
click at [615, 422] on app-card-role "Campaign Op (Edge) 0/1 11:00-19:00 (8h) single-neutral-actions" at bounding box center [602, 407] width 124 height 38
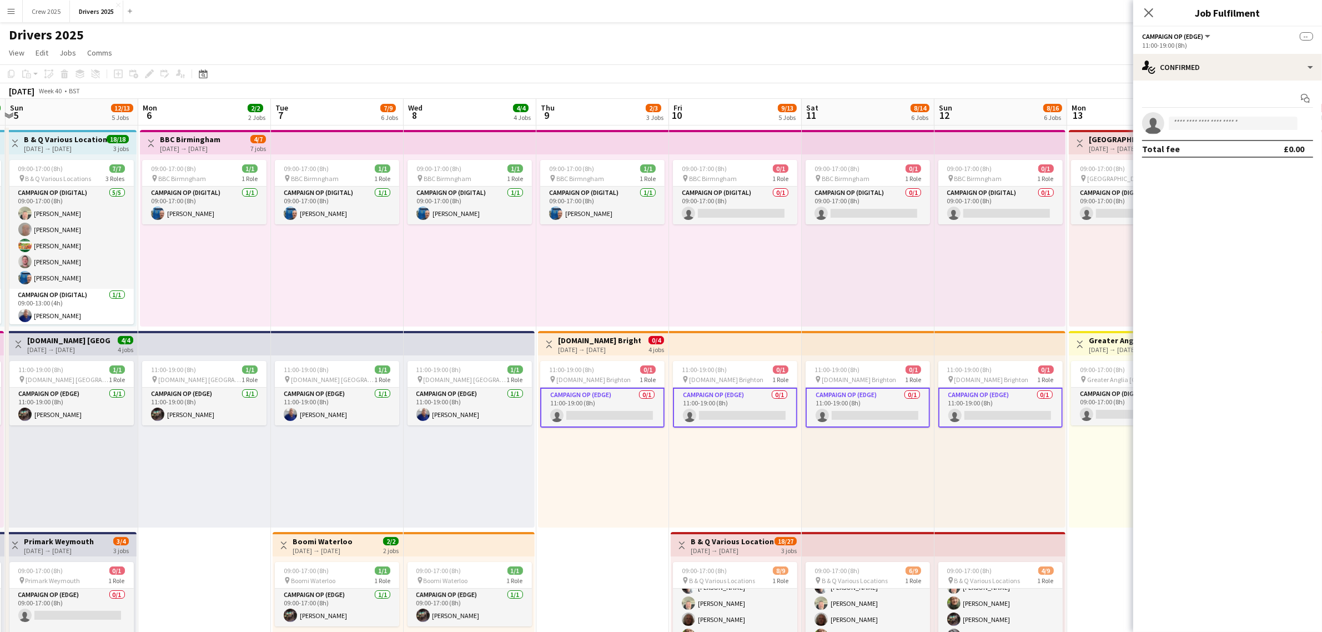
click at [614, 414] on app-card-role "Campaign Op (Edge) 0/1 11:00-19:00 (8h) single-neutral-actions" at bounding box center [602, 408] width 124 height 40
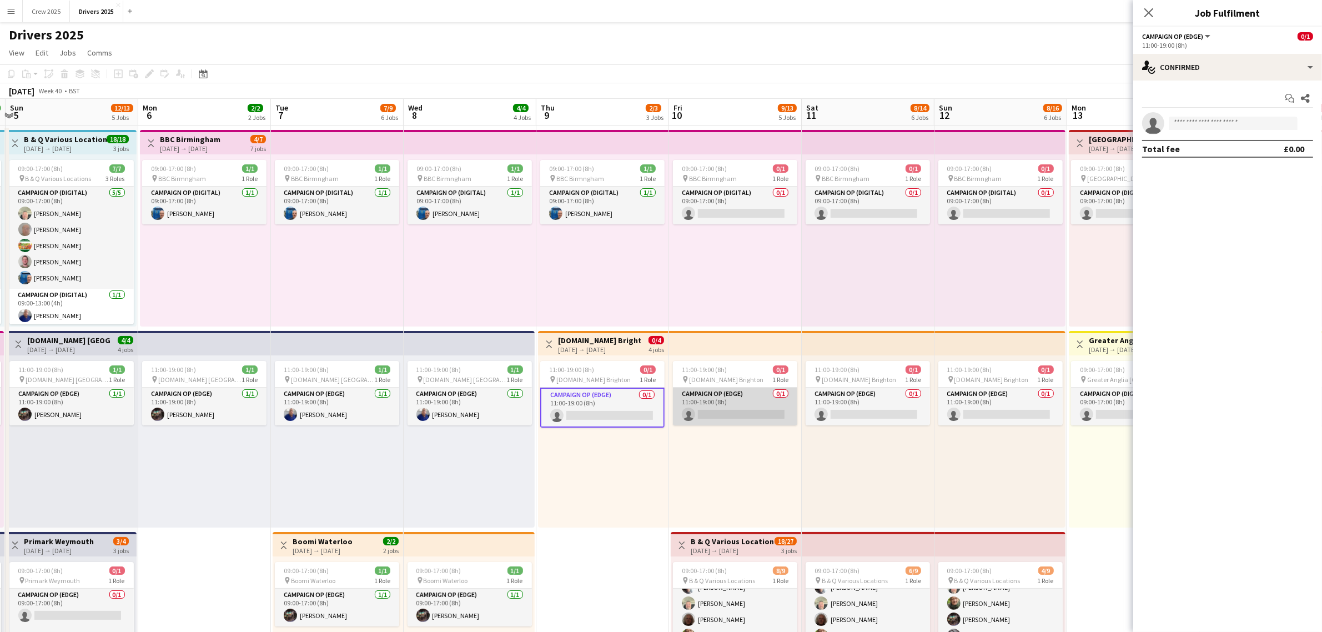
click at [735, 407] on app-card-role "Campaign Op (Edge) 0/1 11:00-19:00 (8h) single-neutral-actions" at bounding box center [735, 407] width 124 height 38
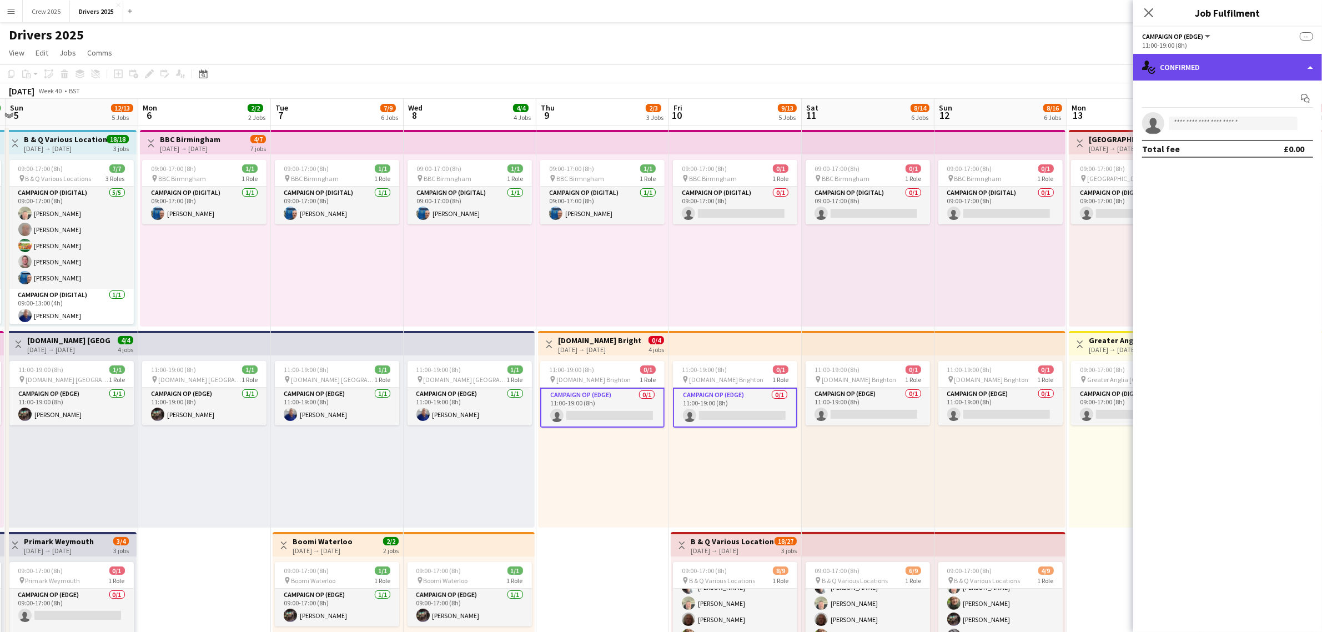
click at [1189, 75] on div "single-neutral-actions-check-2 Confirmed" at bounding box center [1228, 67] width 189 height 27
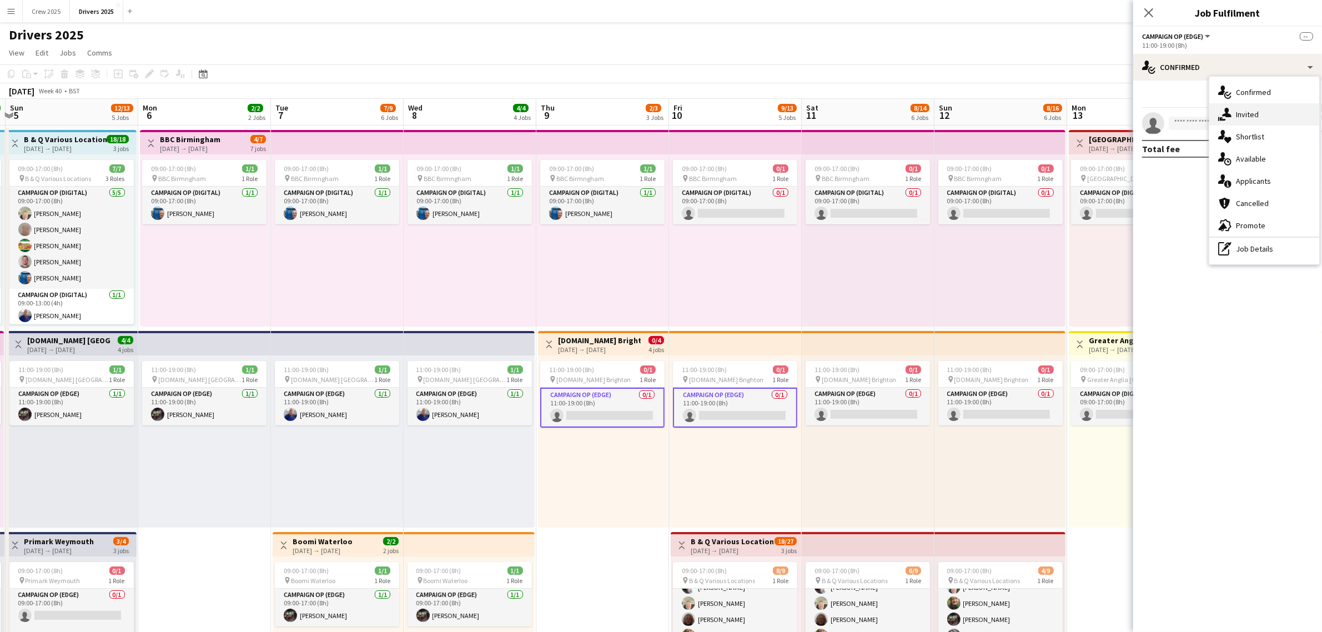
click at [1240, 117] on span "Invited" at bounding box center [1247, 114] width 23 height 10
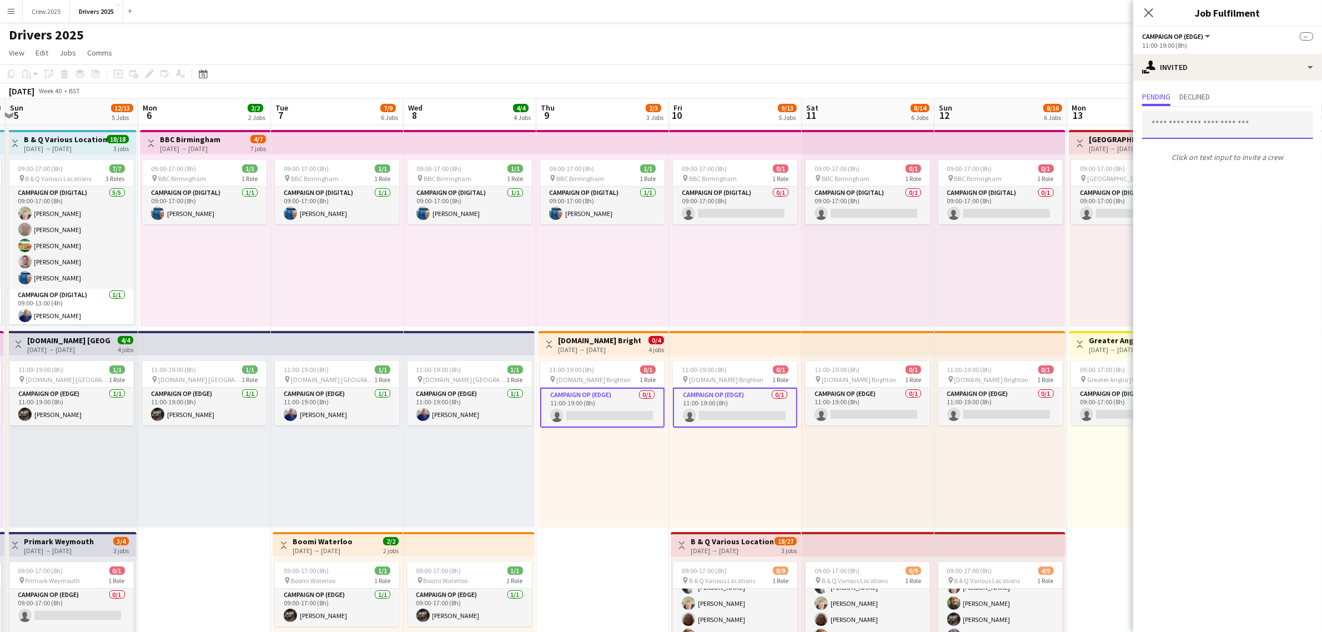
click at [1192, 125] on input "text" at bounding box center [1227, 125] width 171 height 28
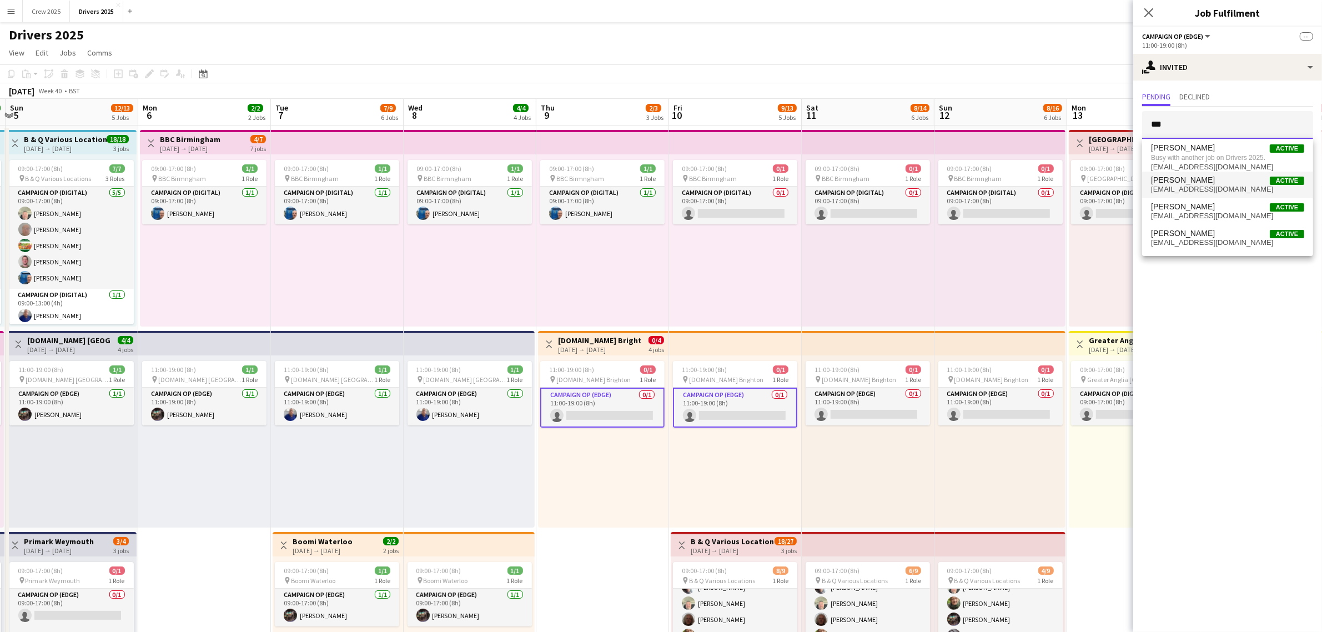
type input "***"
click at [1202, 186] on span "petegallaghermm@gmail.com" at bounding box center [1227, 189] width 153 height 9
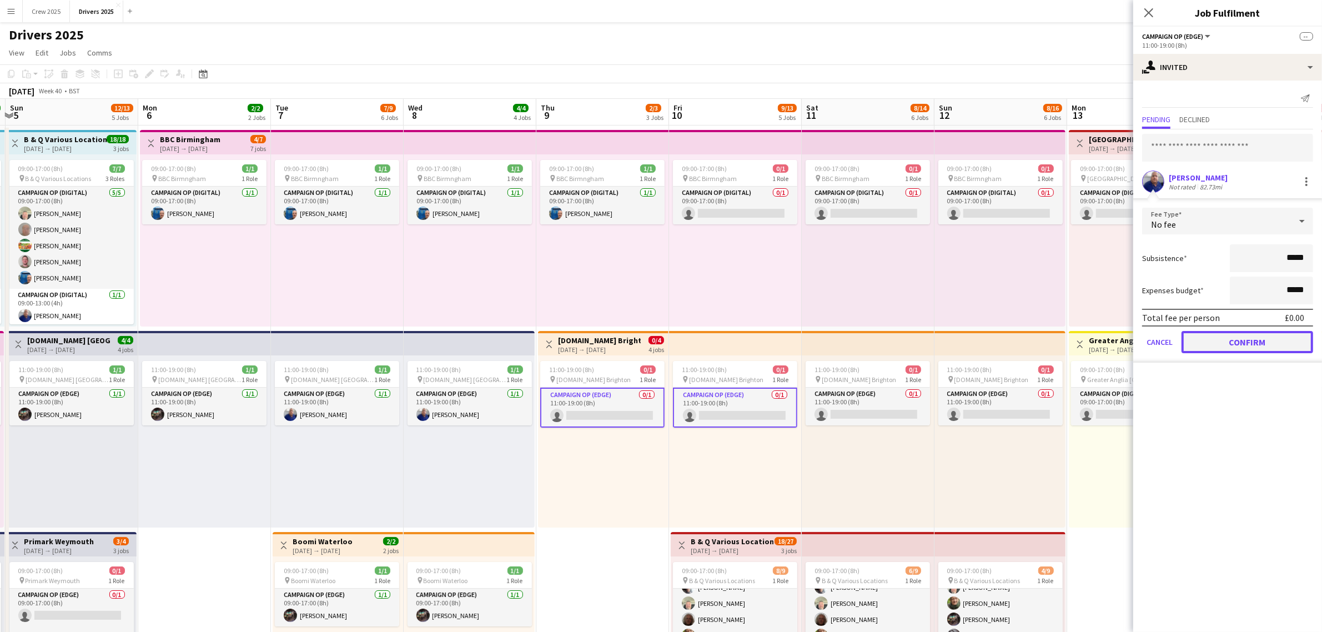
click at [1237, 342] on button "Confirm" at bounding box center [1248, 342] width 132 height 22
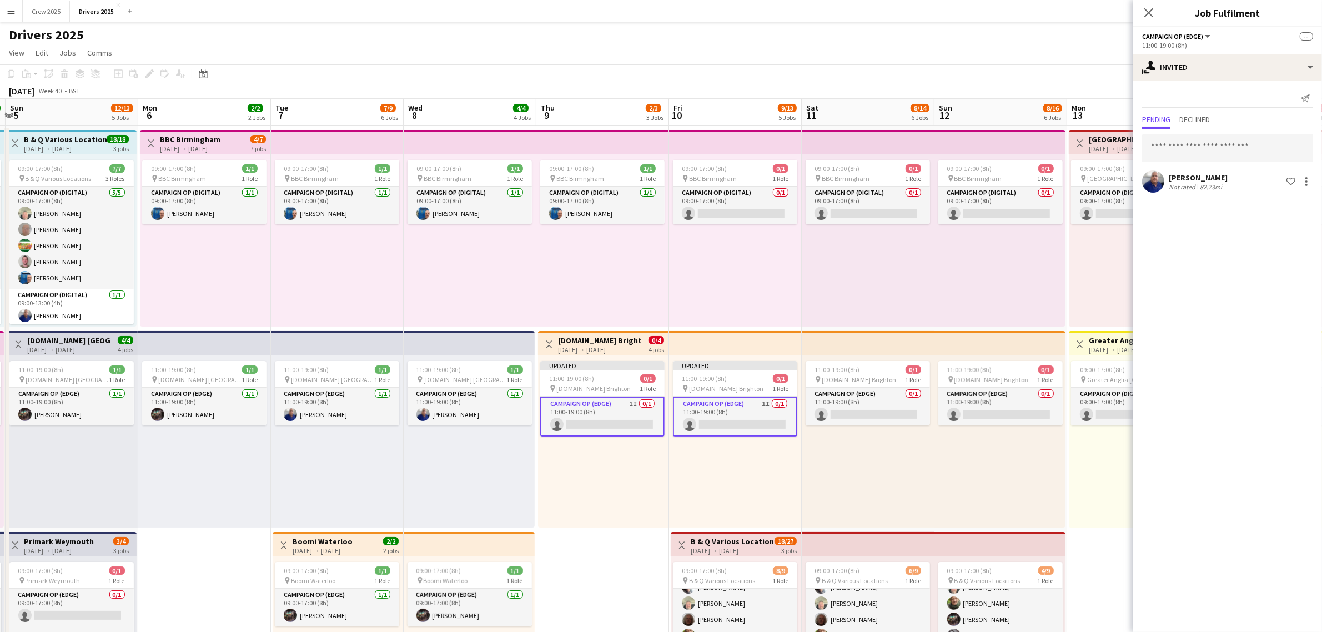
click at [588, 489] on div "Updated 11:00-19:00 (8h) 0/1 pin Char.gy Brighton 1 Role Campaign Op (Edge) 1I …" at bounding box center [603, 441] width 131 height 172
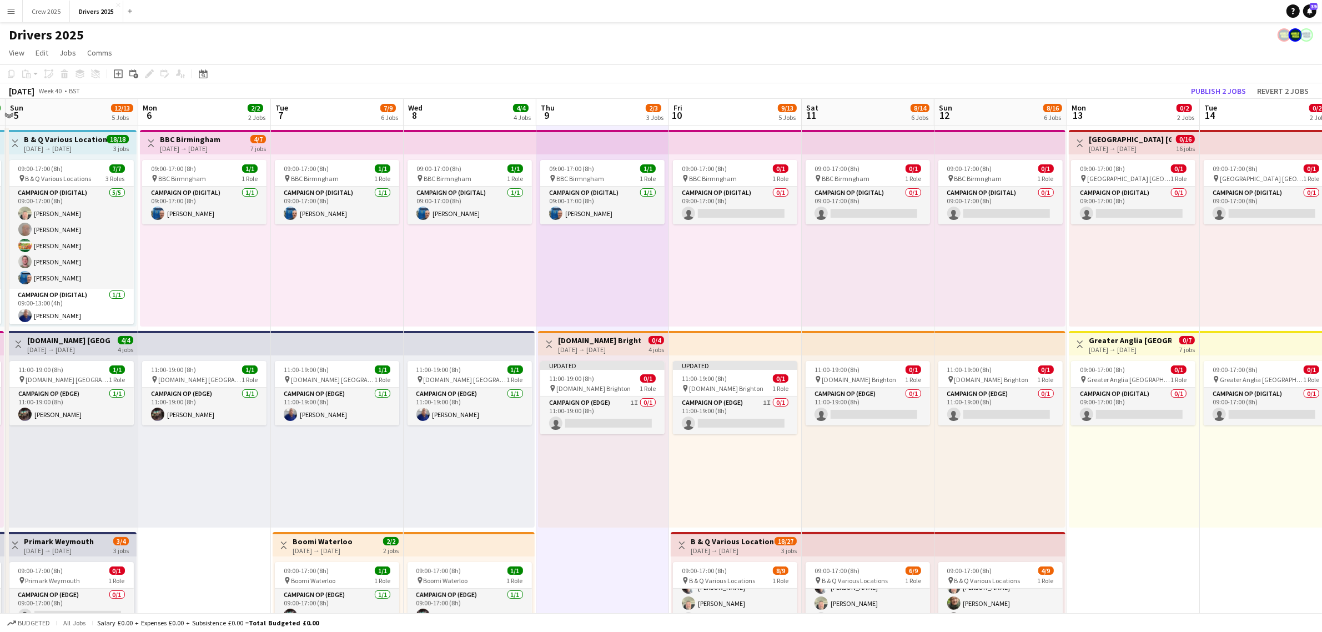
click at [598, 346] on div "[DATE] → [DATE]" at bounding box center [599, 349] width 83 height 8
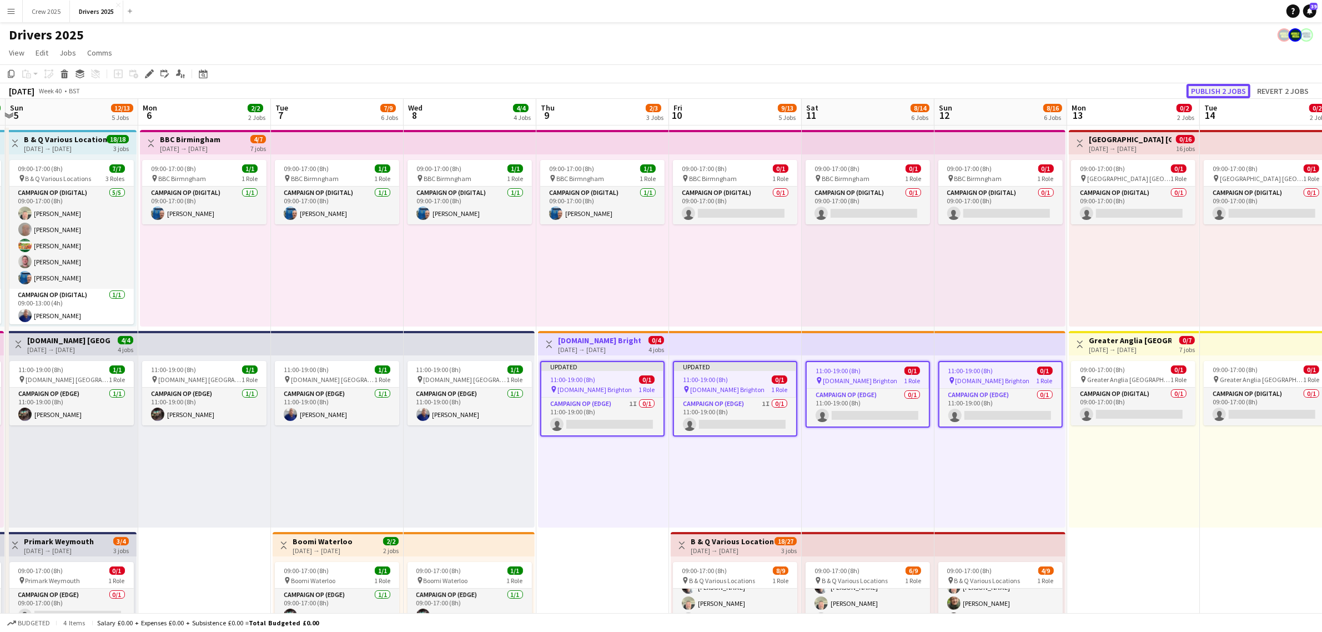
click at [1222, 87] on button "Publish 2 jobs" at bounding box center [1219, 91] width 64 height 14
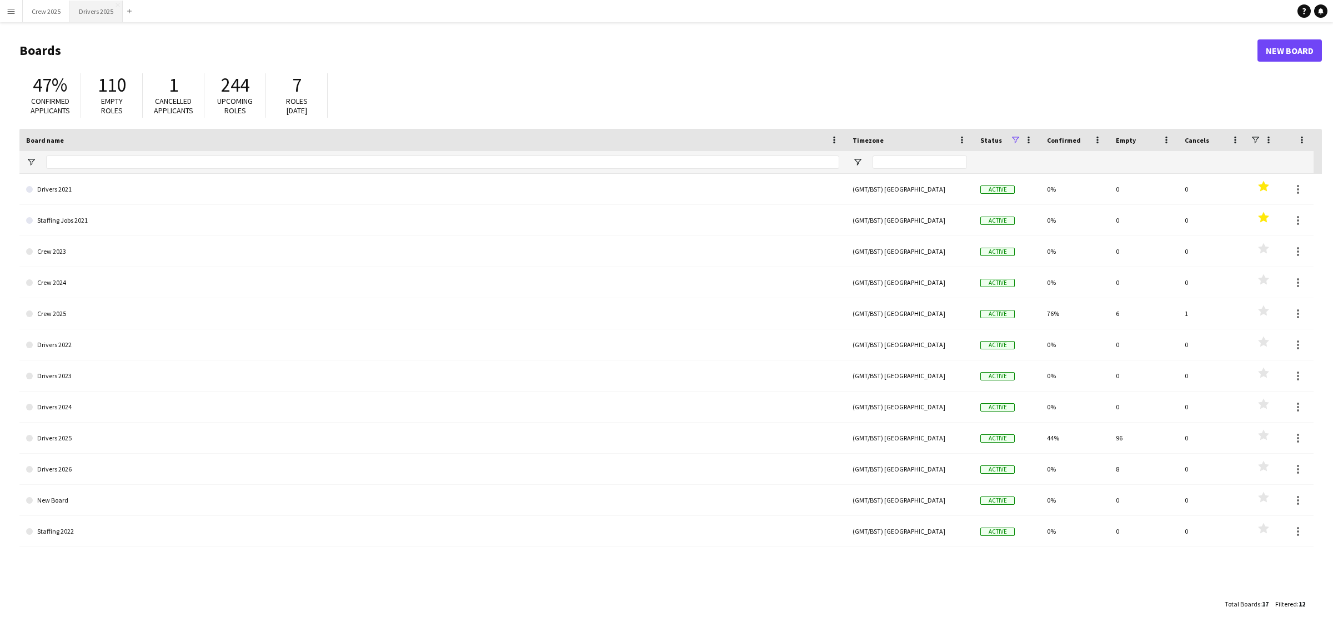
click at [103, 14] on button "Drivers 2025 Close" at bounding box center [96, 12] width 53 height 22
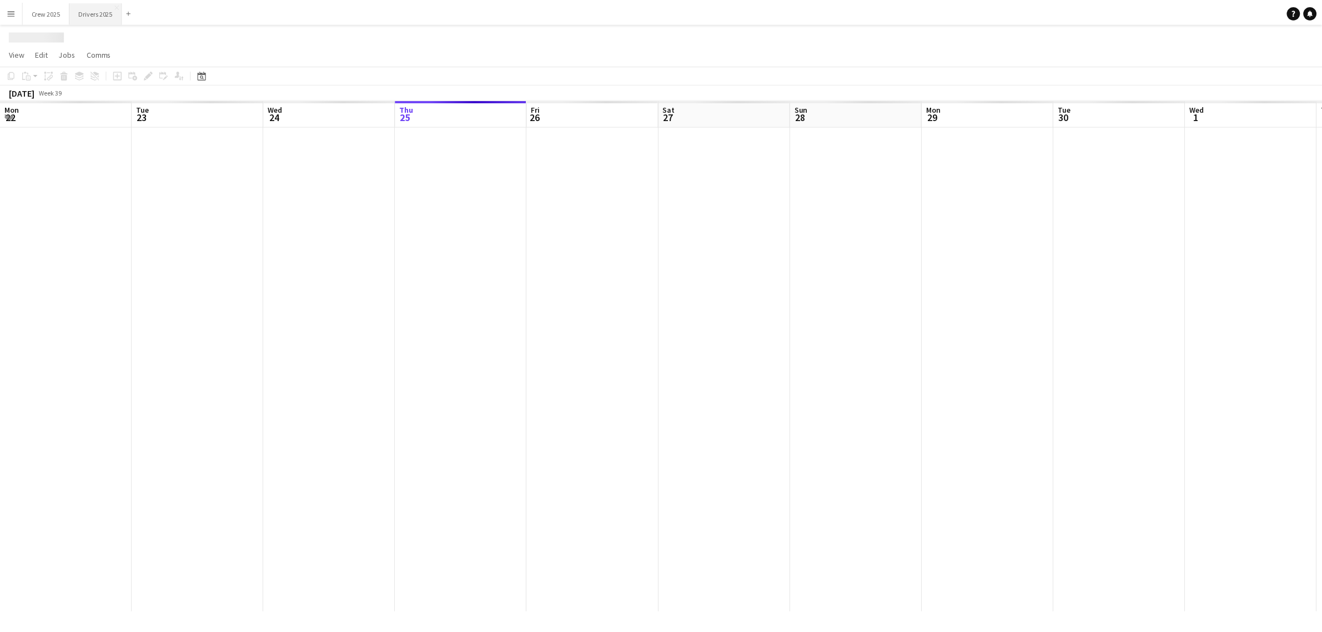
scroll to position [0, 265]
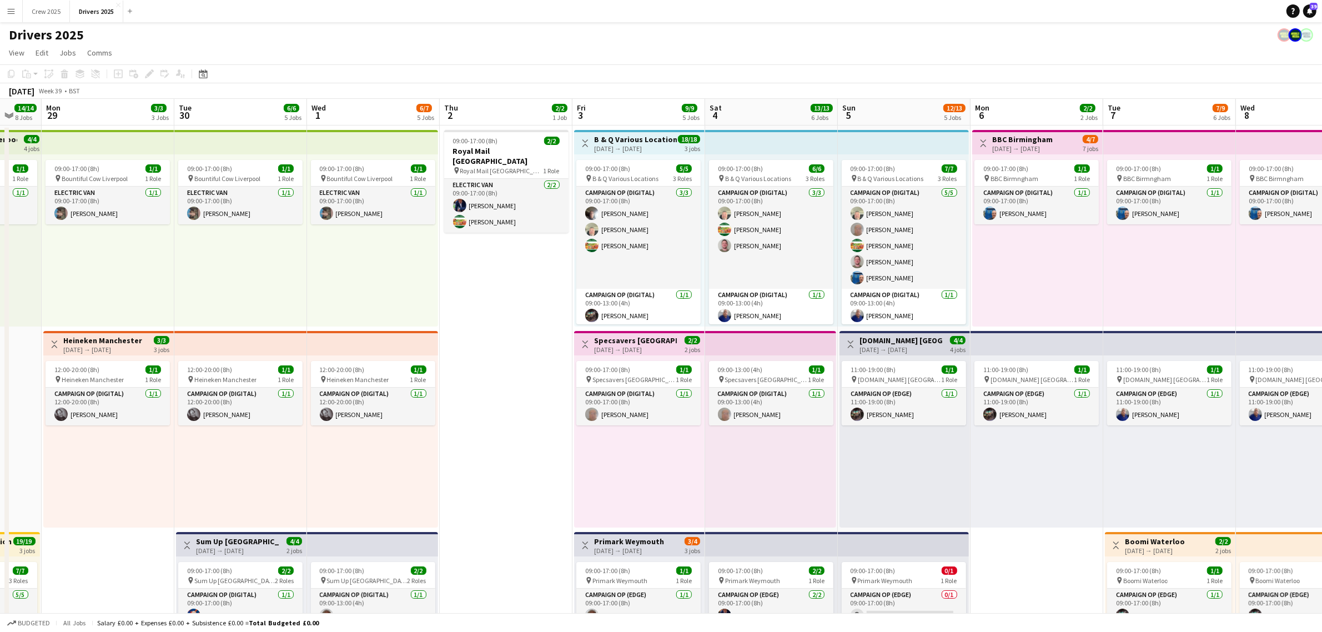
drag, startPoint x: 1131, startPoint y: 264, endPoint x: 507, endPoint y: 350, distance: 629.6
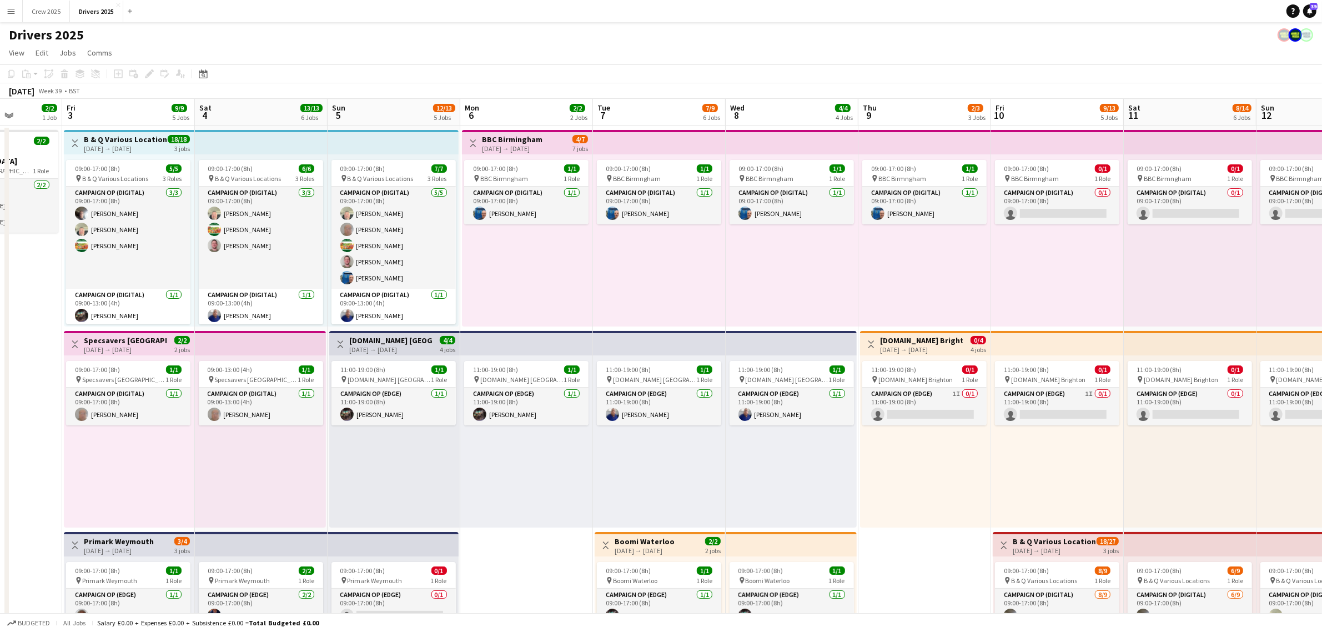
scroll to position [0, 380]
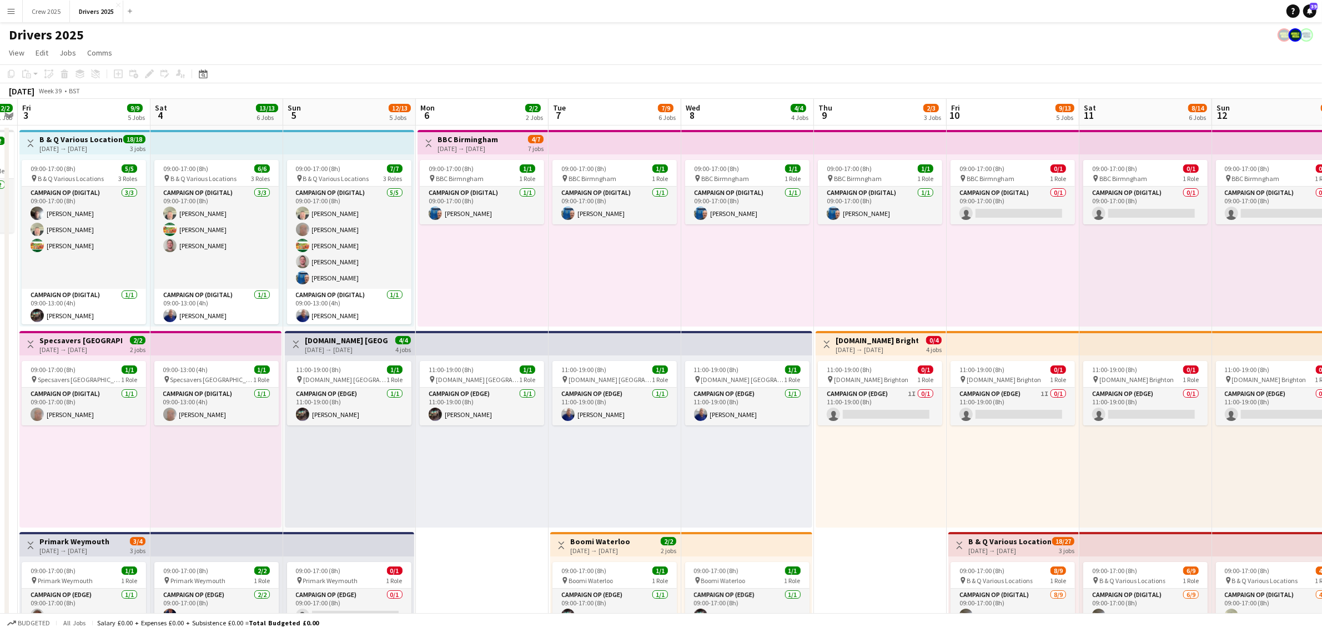
drag, startPoint x: 1120, startPoint y: 275, endPoint x: 568, endPoint y: 353, distance: 557.5
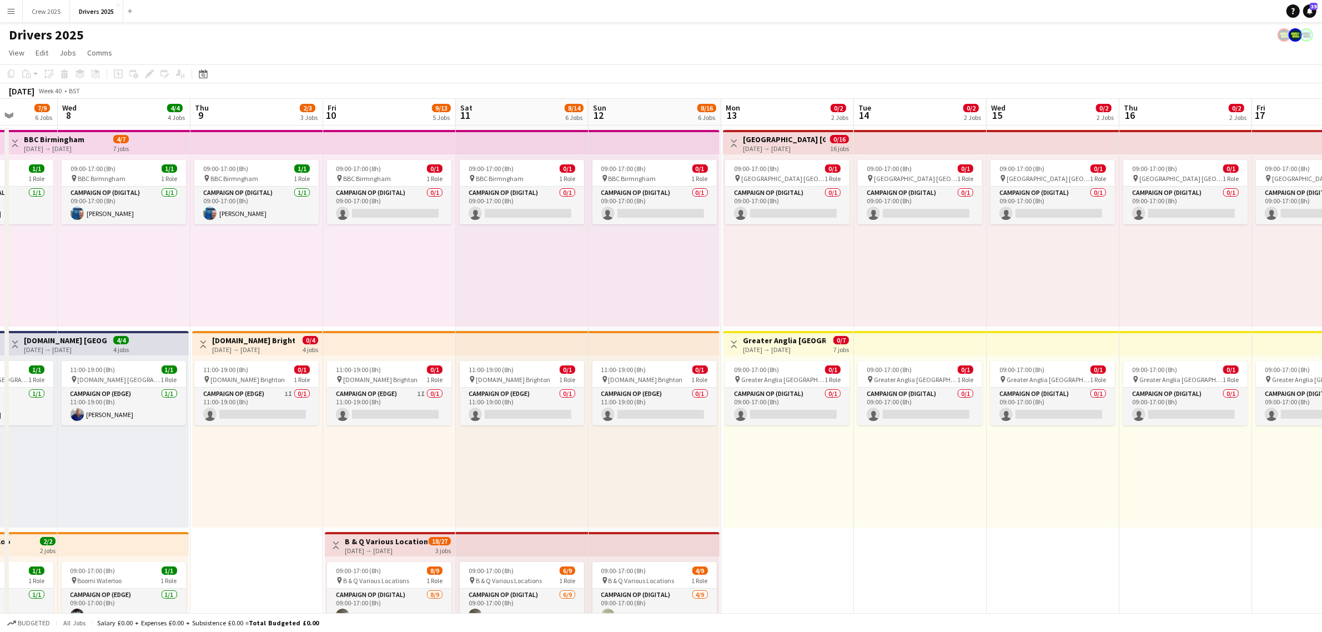
drag, startPoint x: 934, startPoint y: 298, endPoint x: 434, endPoint y: 318, distance: 500.8
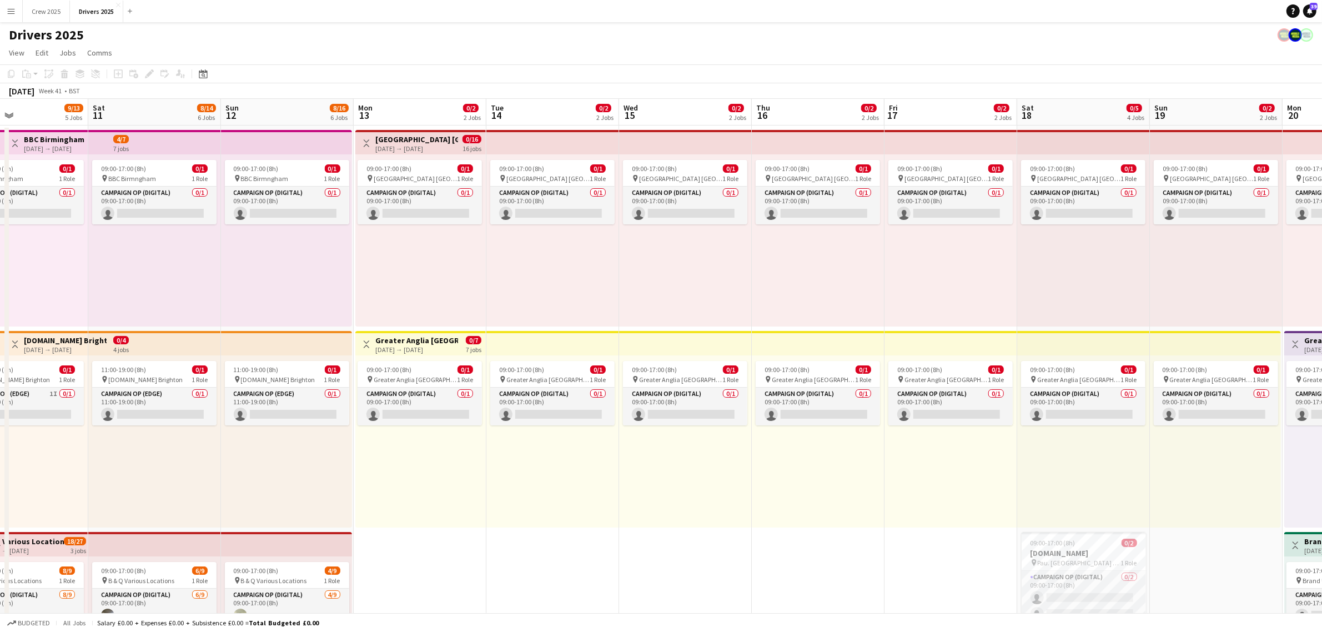
drag, startPoint x: 890, startPoint y: 295, endPoint x: 543, endPoint y: 312, distance: 348.1
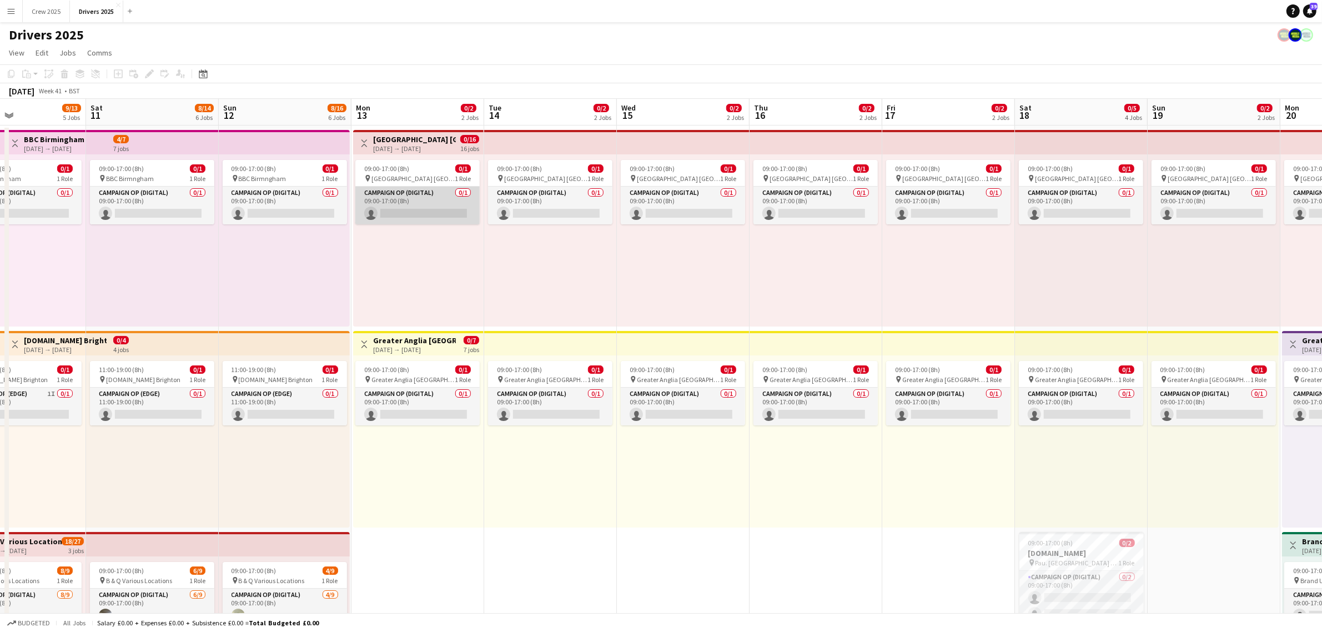
click at [404, 192] on app-card-role "Campaign Op (Digital) 0/1 09:00-17:00 (8h) single-neutral-actions" at bounding box center [417, 206] width 124 height 38
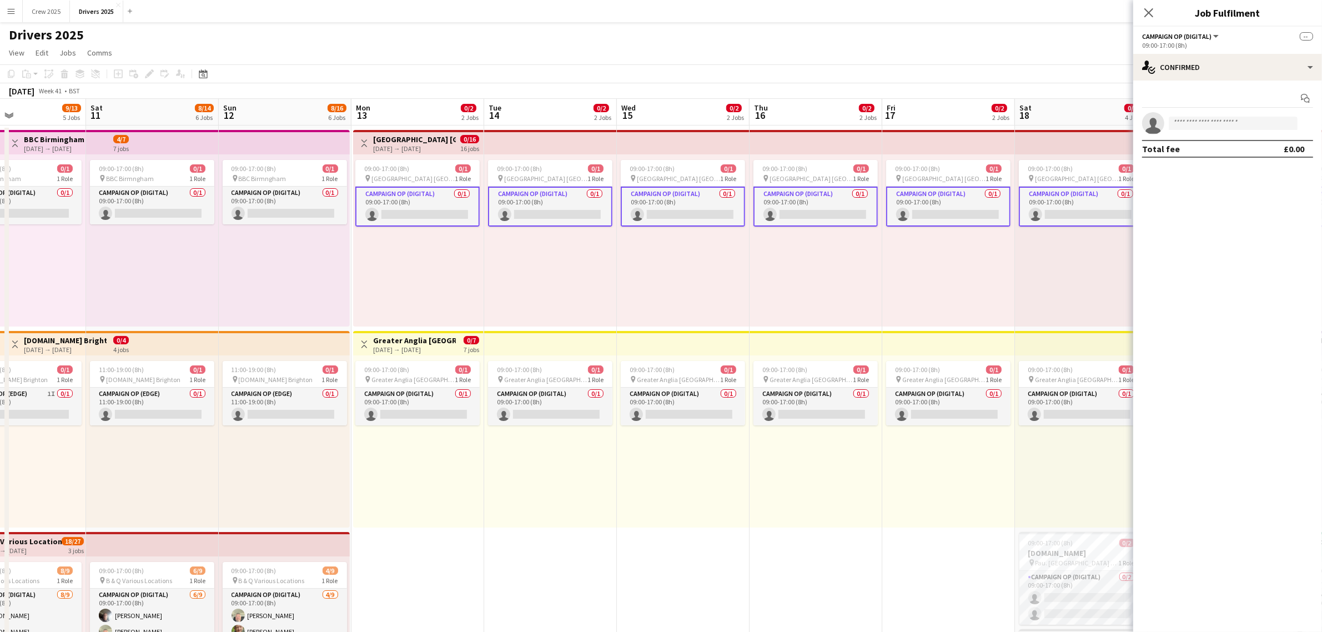
click at [409, 198] on app-card-role "Campaign Op (Digital) 0/1 09:00-17:00 (8h) single-neutral-actions" at bounding box center [417, 207] width 124 height 40
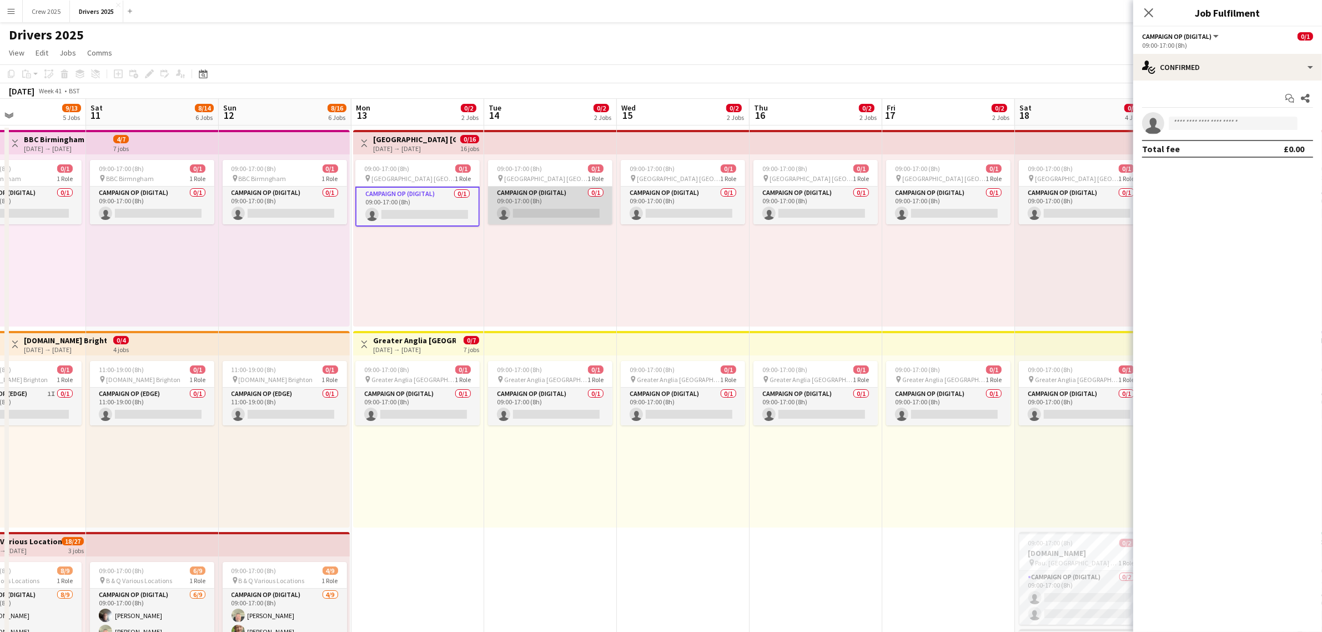
click at [525, 202] on app-card-role "Campaign Op (Digital) 0/1 09:00-17:00 (8h) single-neutral-actions" at bounding box center [550, 206] width 124 height 38
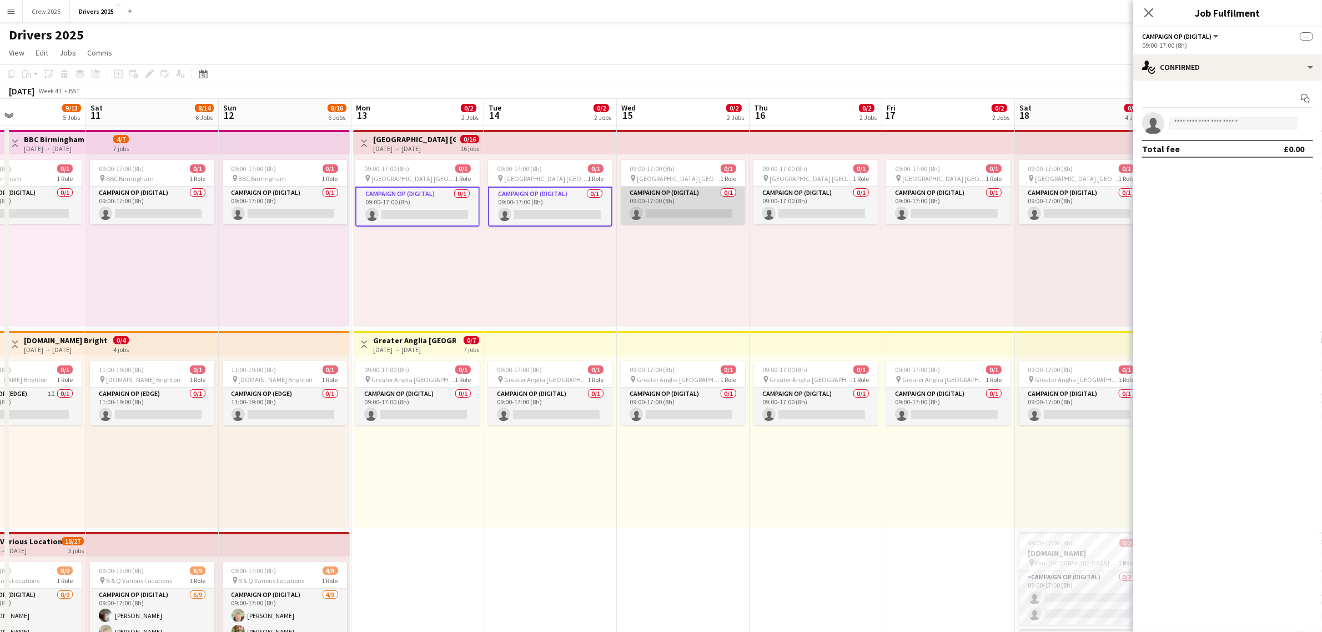
click at [693, 208] on app-card-role "Campaign Op (Digital) 0/1 09:00-17:00 (8h) single-neutral-actions" at bounding box center [683, 206] width 124 height 38
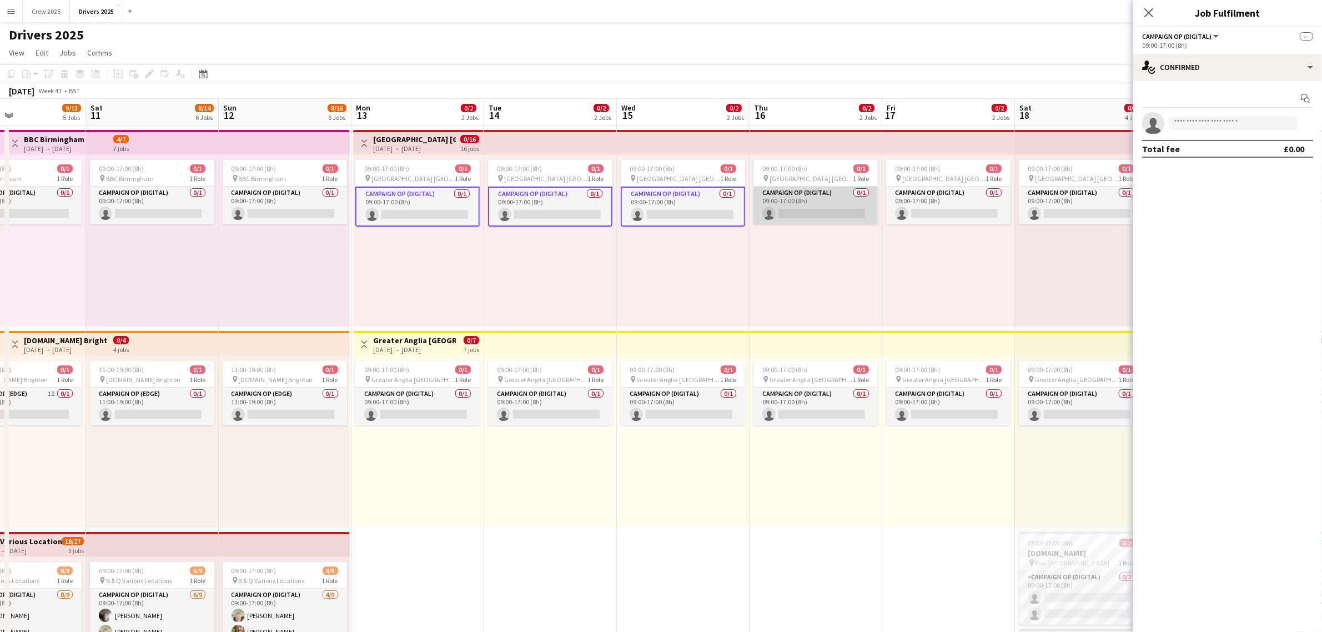
click at [813, 202] on app-card-role "Campaign Op (Digital) 0/1 09:00-17:00 (8h) single-neutral-actions" at bounding box center [816, 206] width 124 height 38
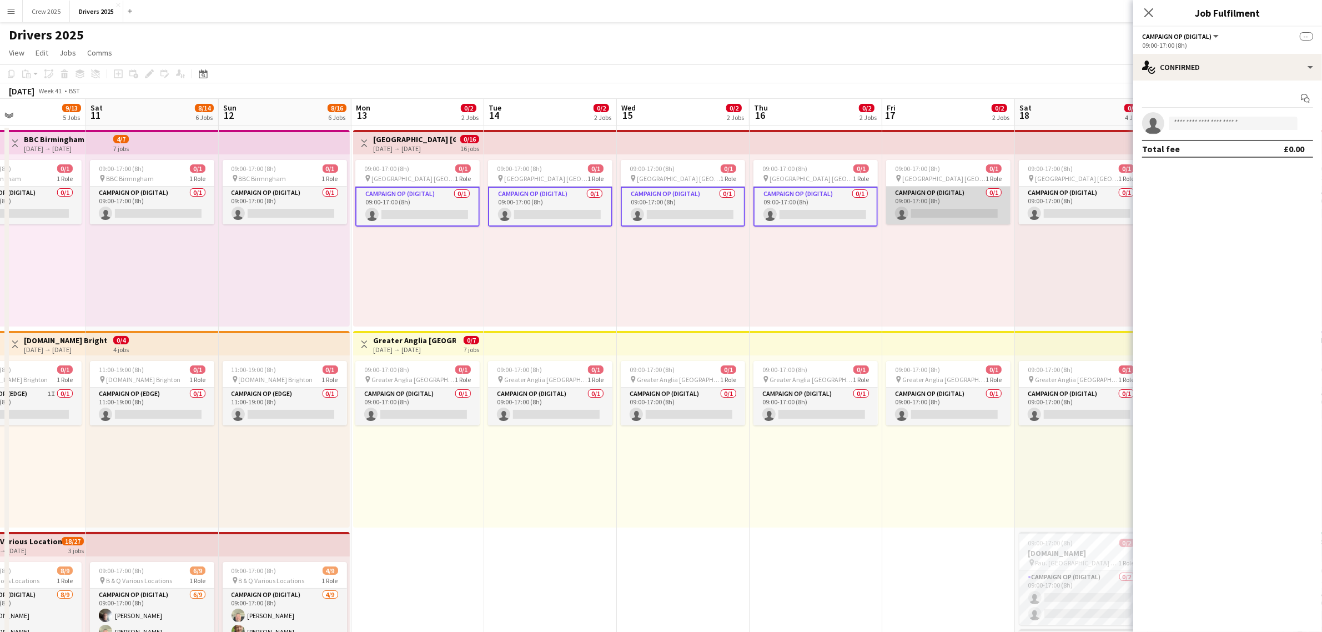
click at [922, 198] on app-card-role "Campaign Op (Digital) 0/1 09:00-17:00 (8h) single-neutral-actions" at bounding box center [948, 206] width 124 height 38
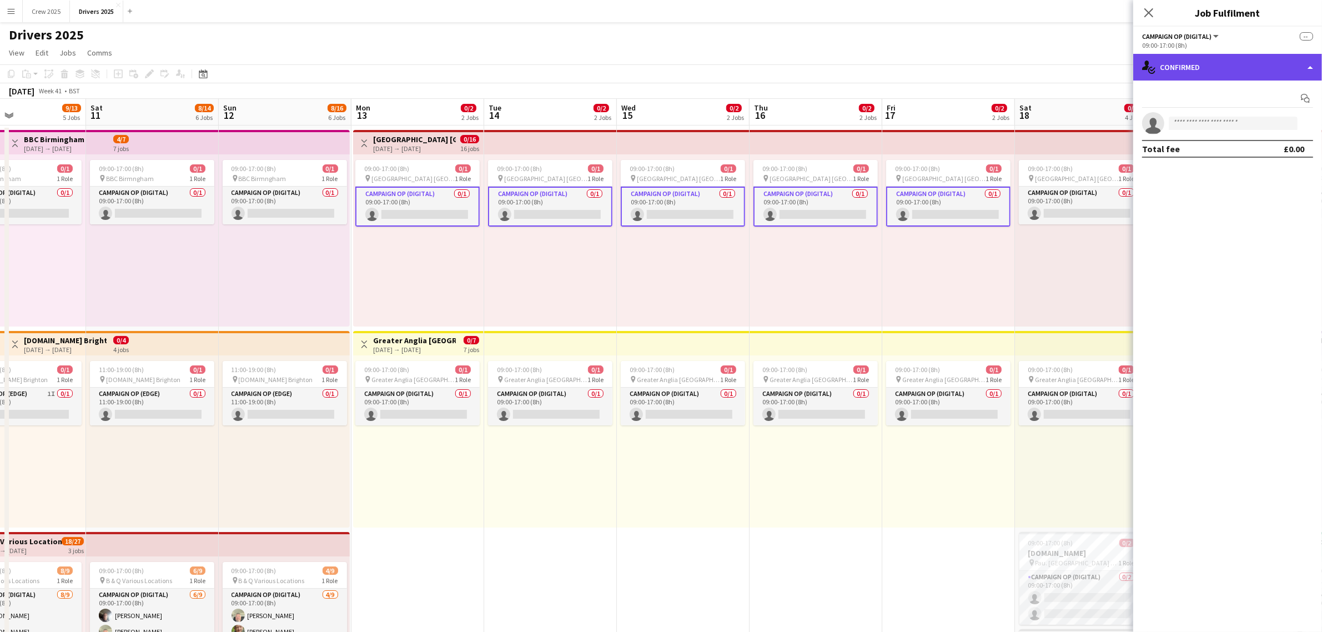
click at [1162, 76] on div "single-neutral-actions-check-2 Confirmed" at bounding box center [1228, 67] width 189 height 27
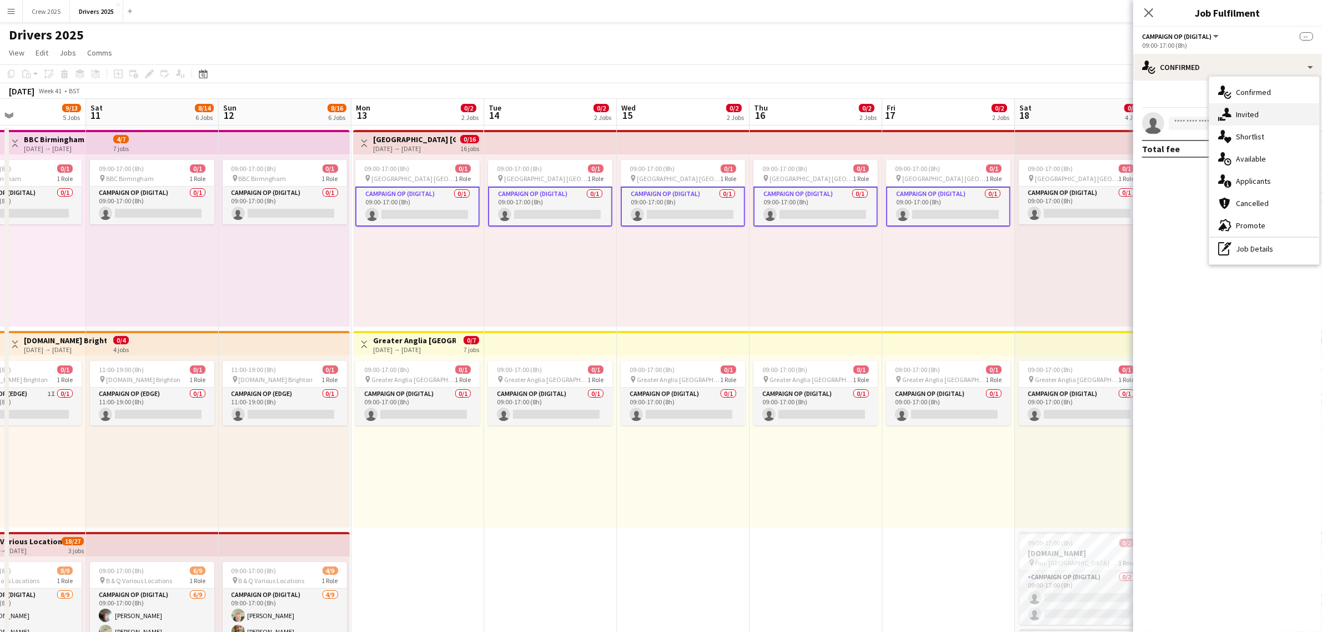
click at [1229, 116] on icon at bounding box center [1226, 112] width 9 height 9
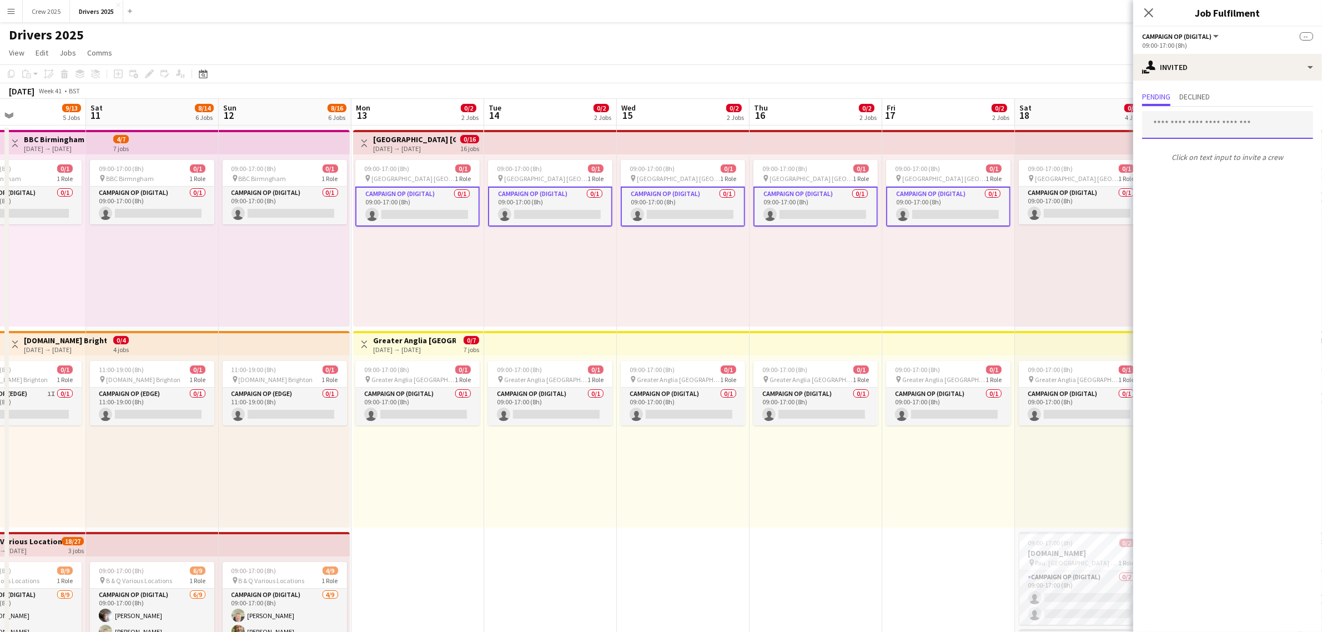
click at [1193, 128] on input "text" at bounding box center [1227, 125] width 171 height 28
type input "*****"
click at [1182, 157] on span "[EMAIL_ADDRESS][DOMAIN_NAME]" at bounding box center [1227, 161] width 153 height 9
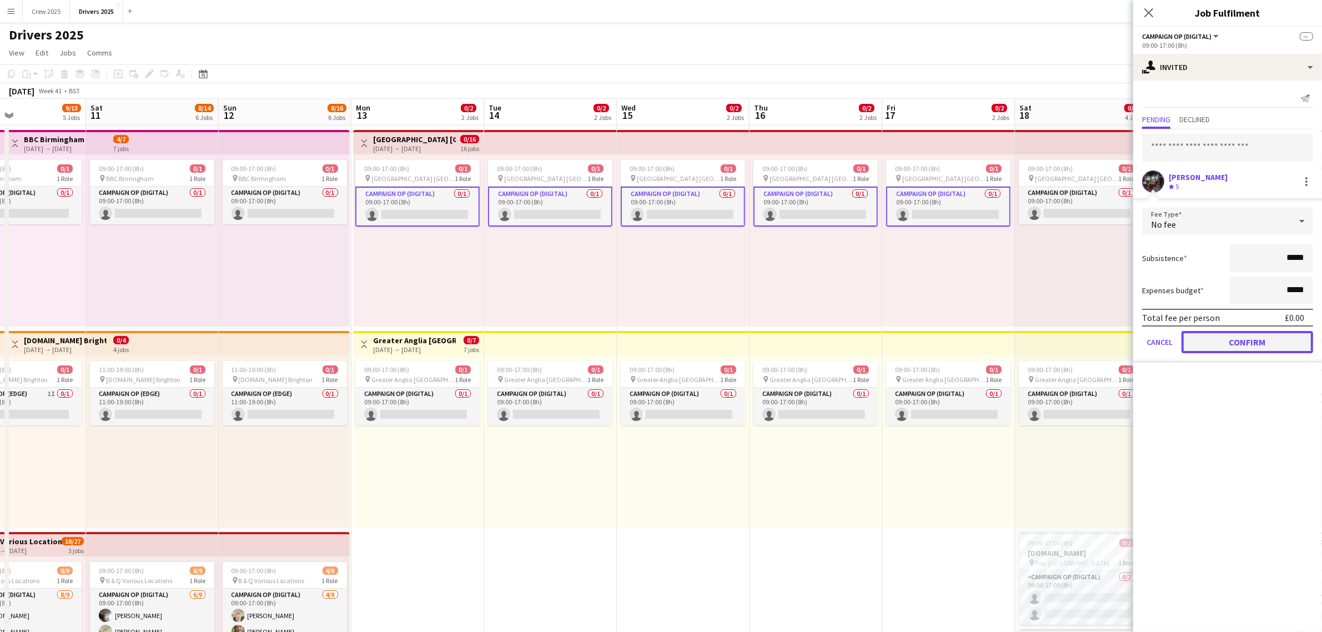
click at [1242, 338] on button "Confirm" at bounding box center [1248, 342] width 132 height 22
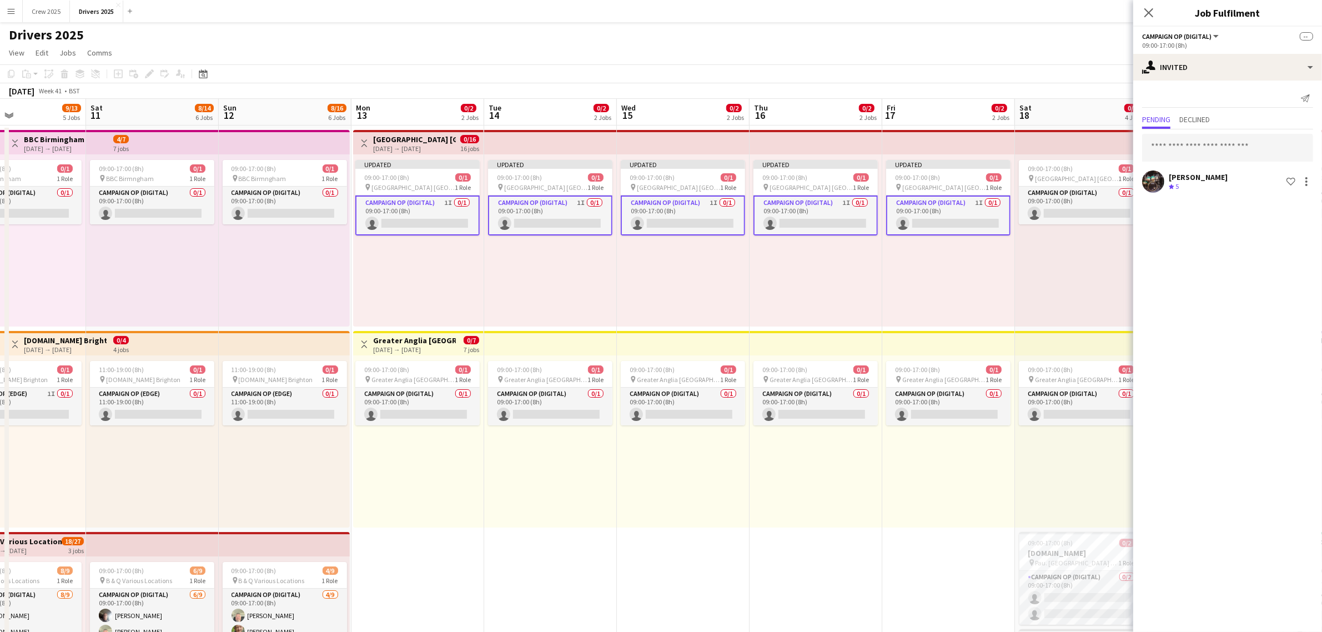
click at [614, 268] on div "Updated 09:00-17:00 (8h) 0/1 pin Abertay University Scotland 1 Role Campaign Op…" at bounding box center [550, 240] width 133 height 172
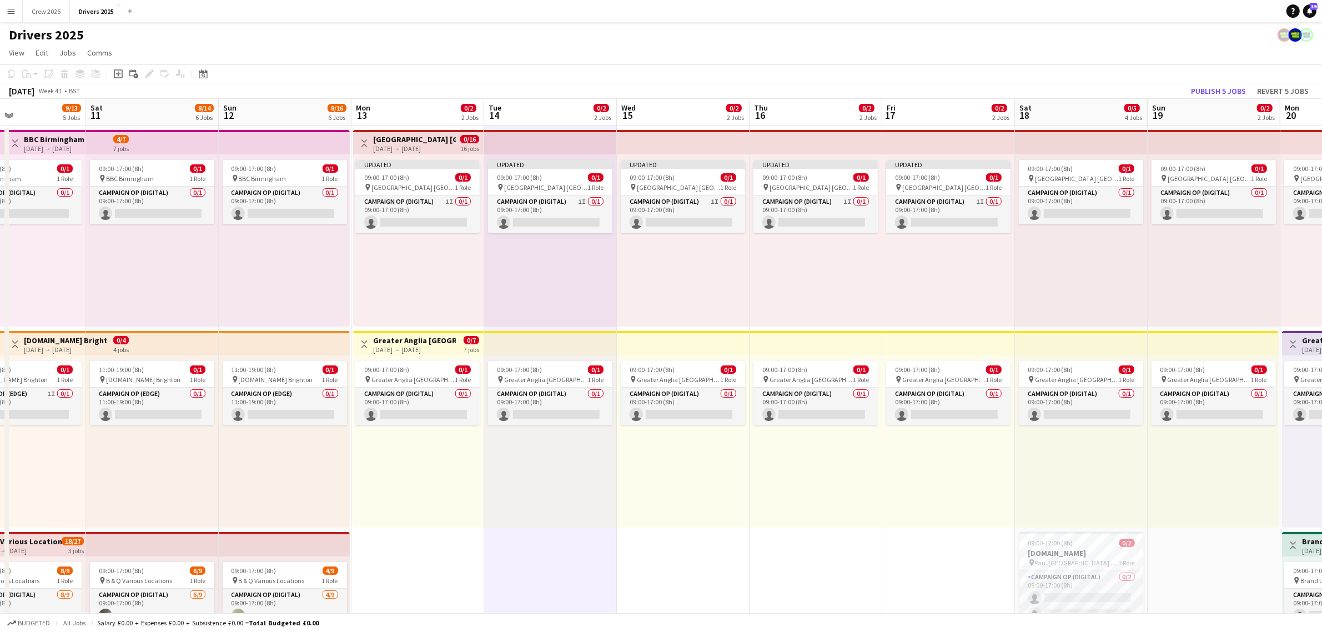
click at [411, 139] on h3 "[GEOGRAPHIC_DATA] [GEOGRAPHIC_DATA]" at bounding box center [414, 139] width 83 height 10
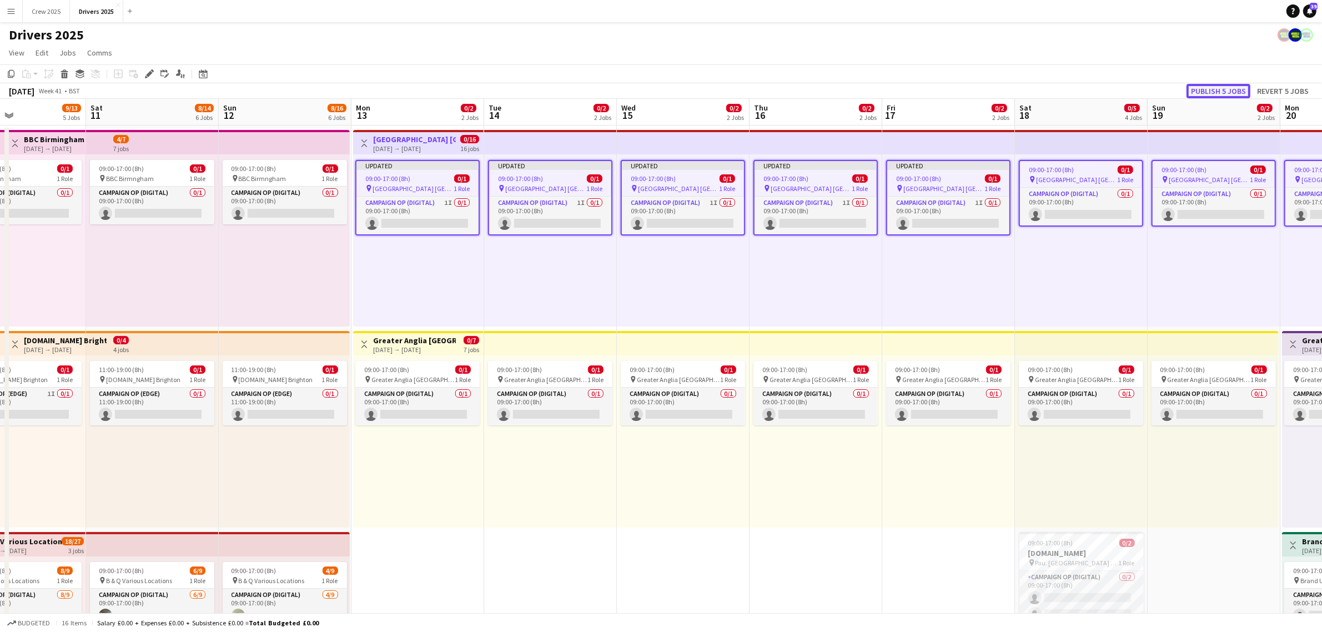
click at [1203, 87] on button "Publish 5 jobs" at bounding box center [1219, 91] width 64 height 14
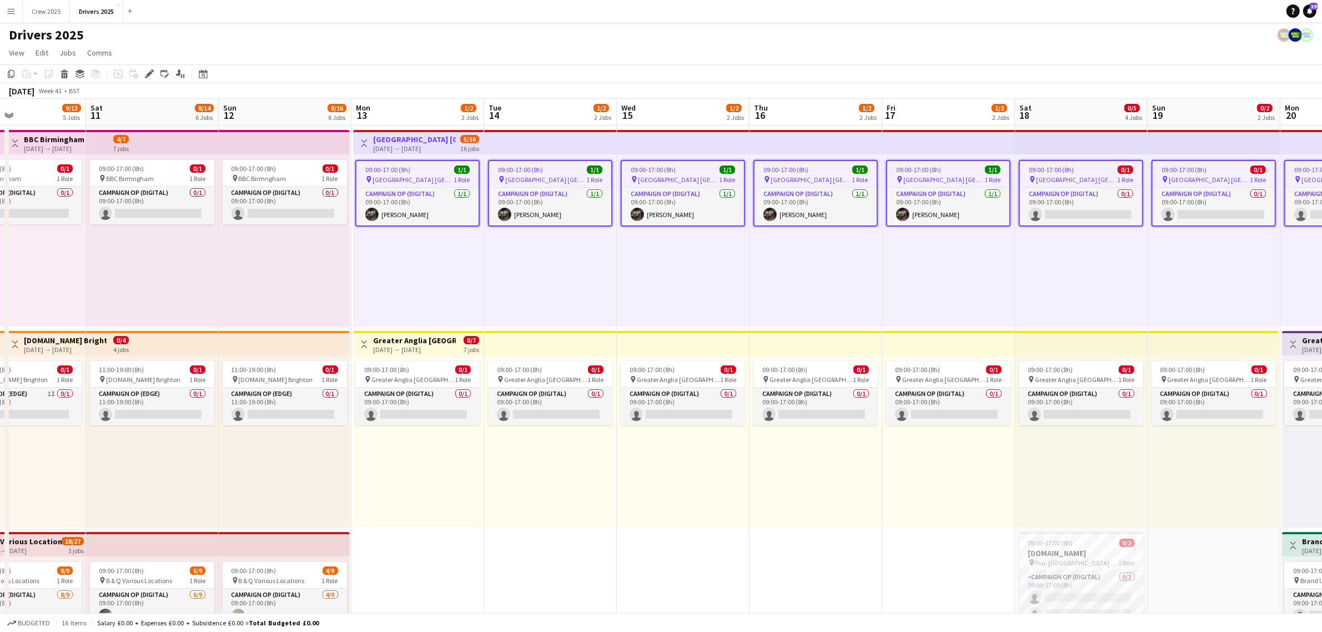
click at [1025, 262] on div "09:00-17:00 (8h) 0/1 pin Abertay University Scotland 1 Role Campaign Op (Digita…" at bounding box center [1081, 240] width 133 height 172
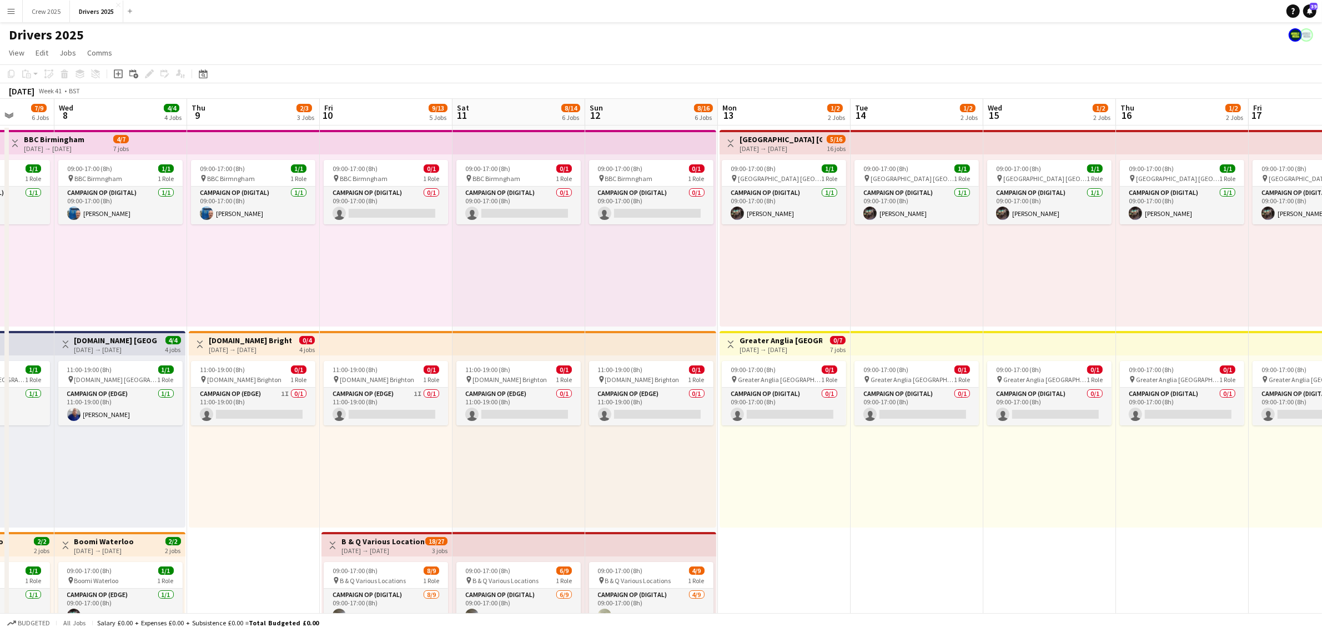
drag, startPoint x: 589, startPoint y: 293, endPoint x: 923, endPoint y: 286, distance: 333.9
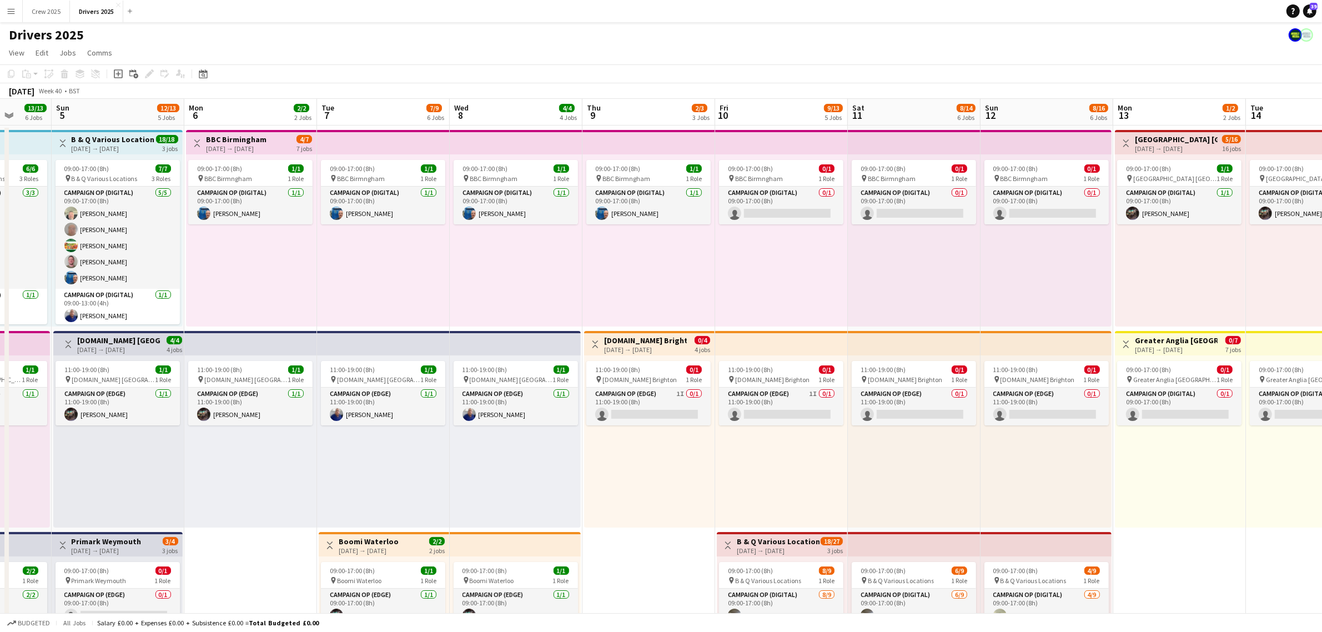
drag, startPoint x: 252, startPoint y: 273, endPoint x: 765, endPoint y: 256, distance: 514.0
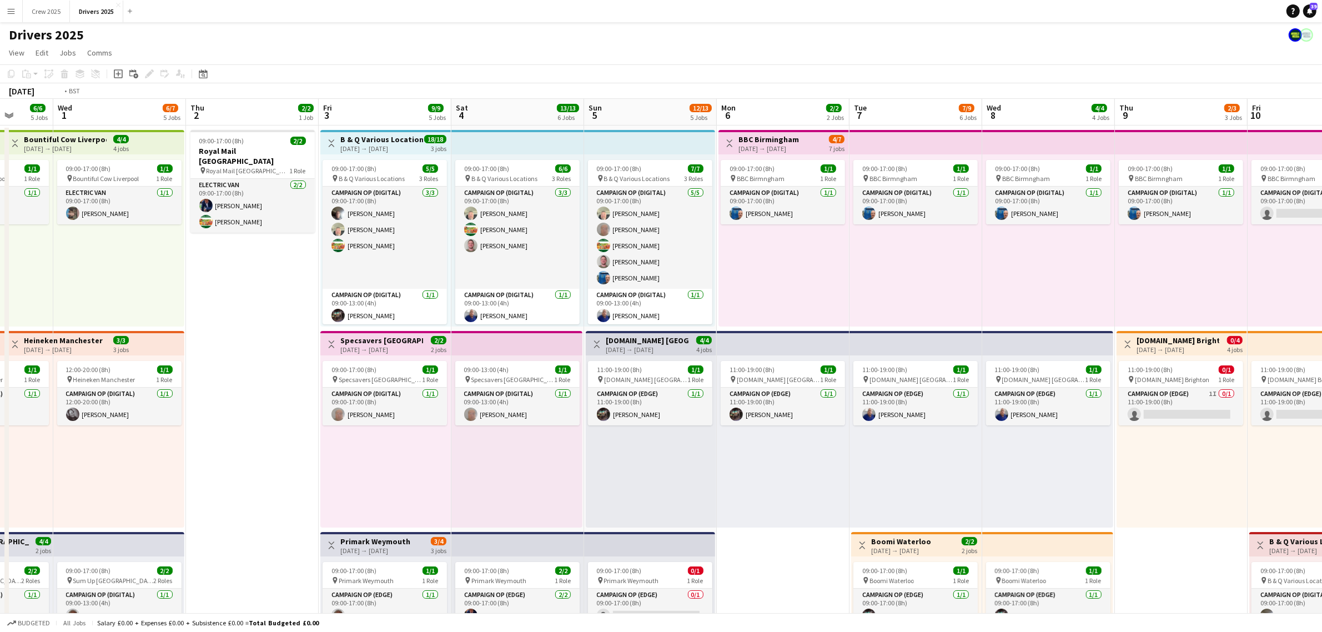
drag, startPoint x: 365, startPoint y: 265, endPoint x: 865, endPoint y: 263, distance: 499.9
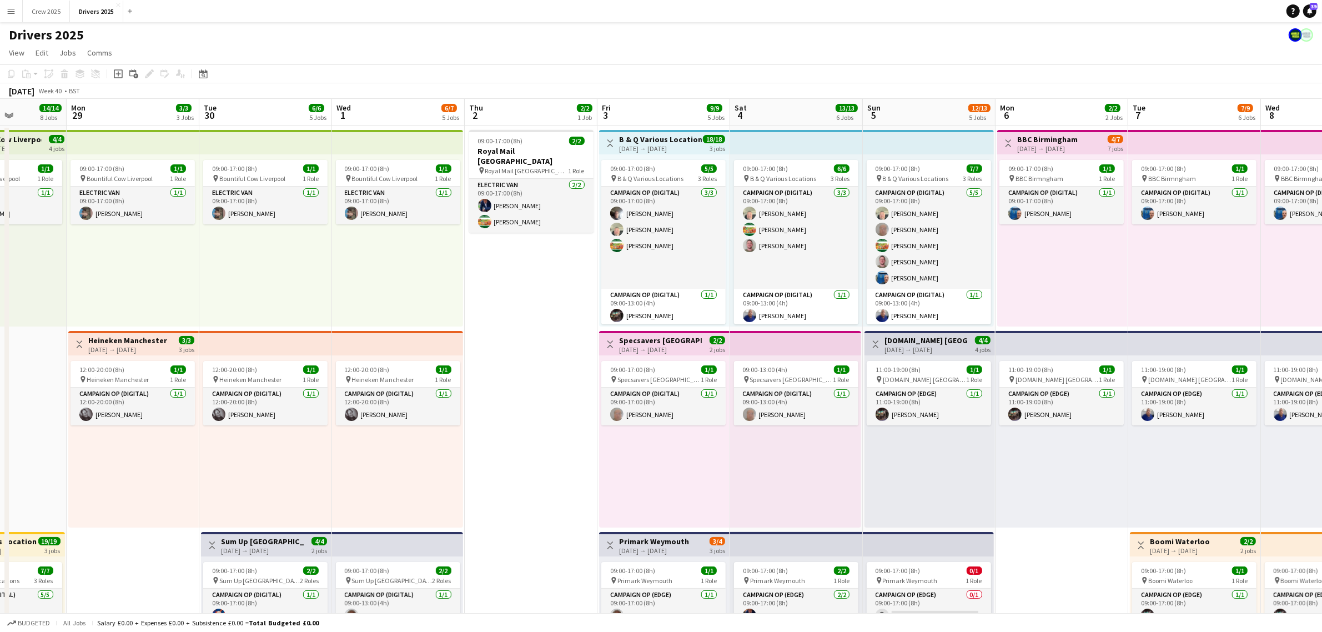
drag, startPoint x: 351, startPoint y: 308, endPoint x: 676, endPoint y: 294, distance: 325.8
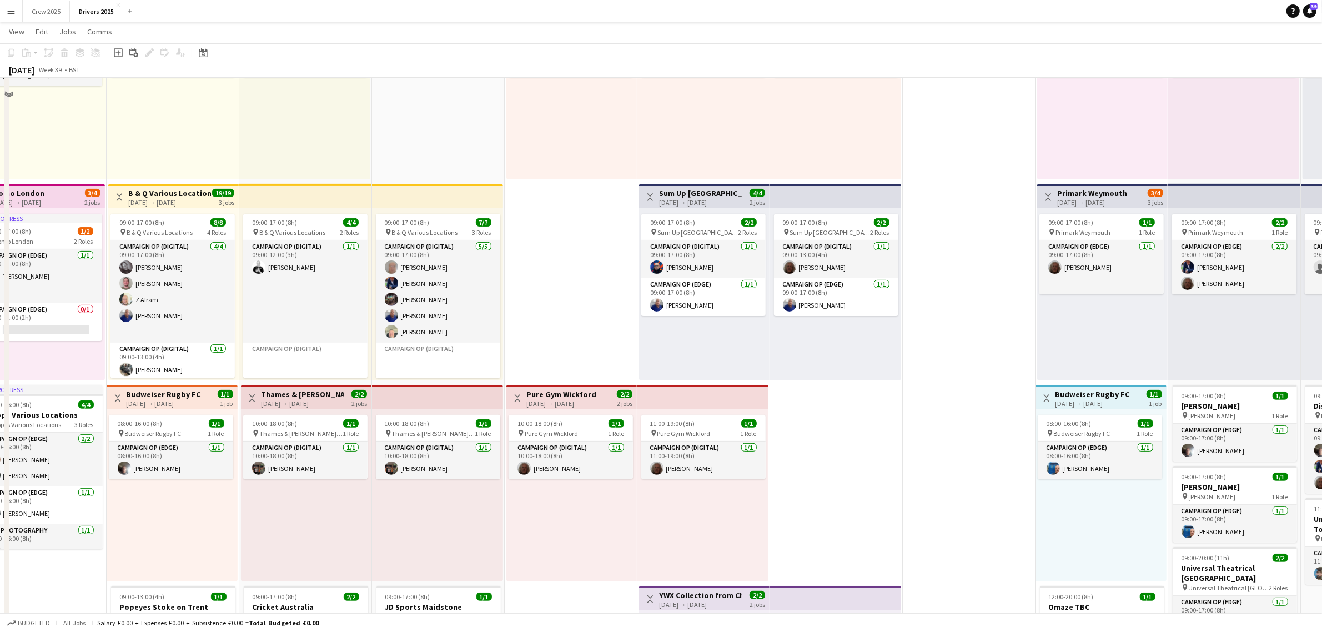
scroll to position [278, 0]
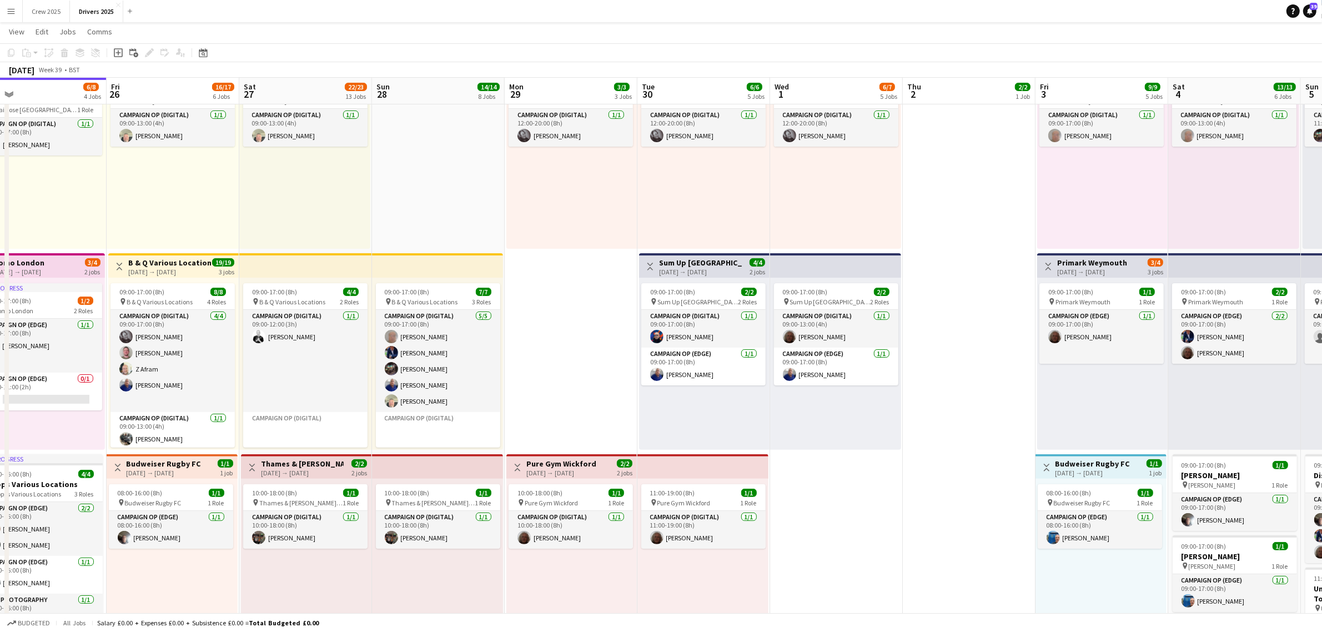
click at [691, 262] on h3 "Sum Up [GEOGRAPHIC_DATA]" at bounding box center [700, 263] width 83 height 10
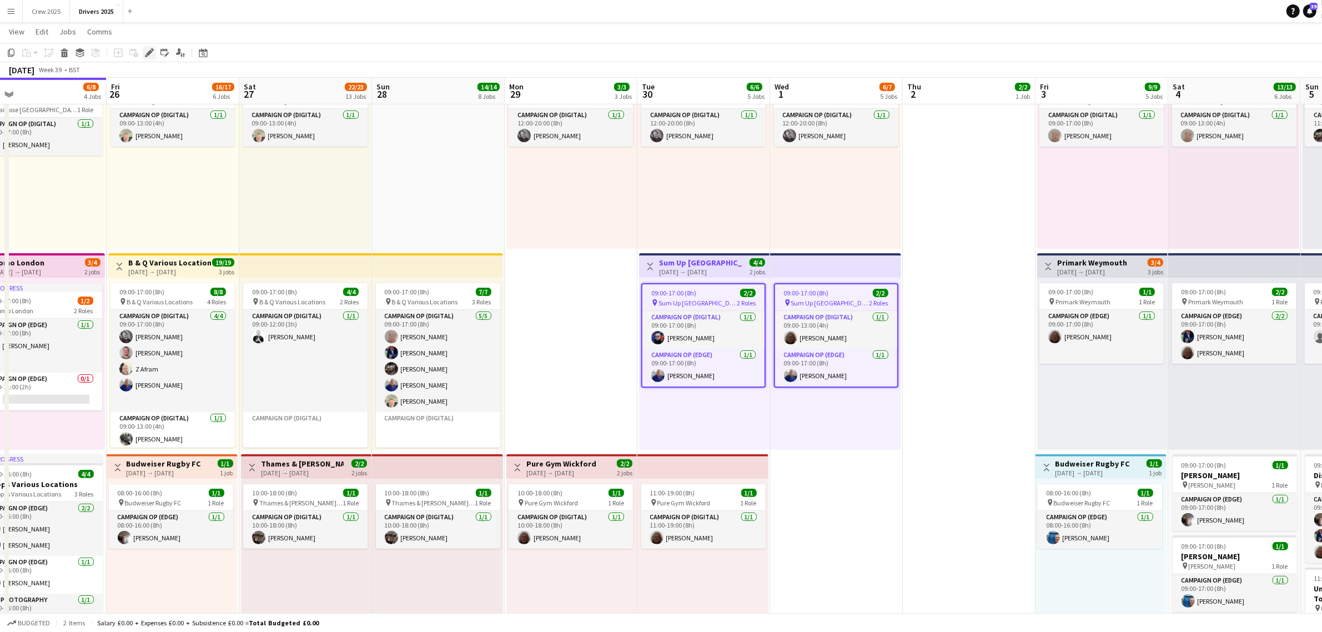
click at [148, 54] on icon at bounding box center [149, 53] width 6 height 6
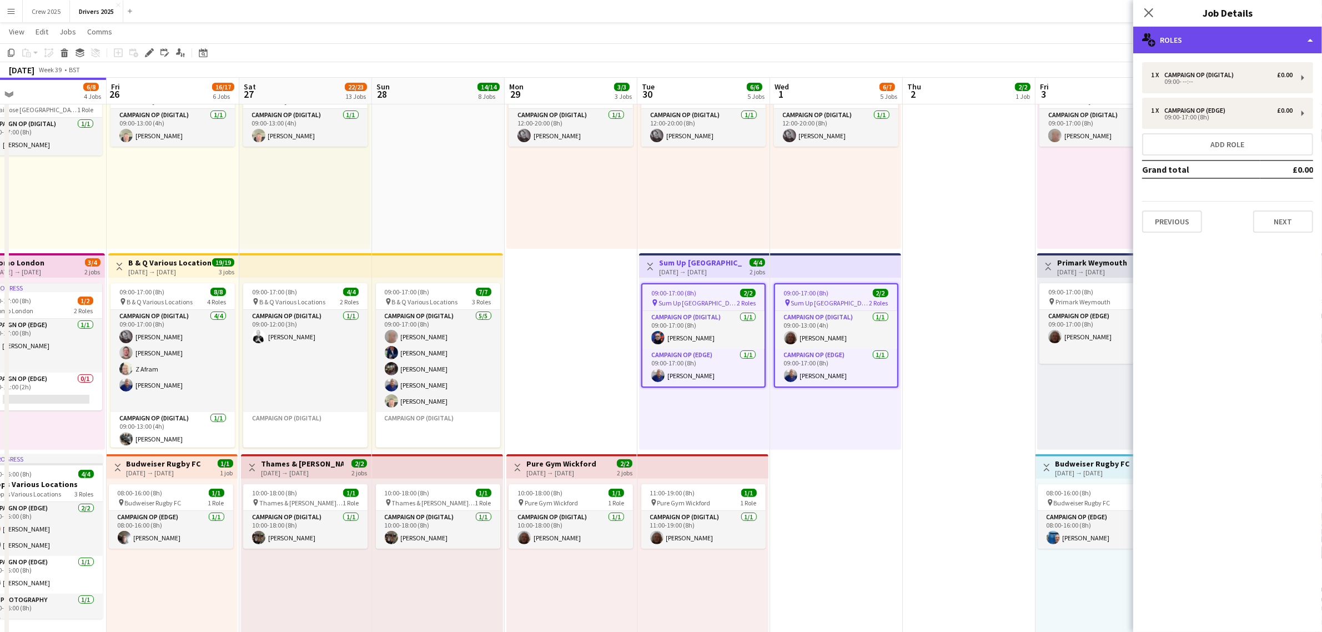
click at [1225, 29] on div "multiple-users-add Roles" at bounding box center [1228, 40] width 189 height 27
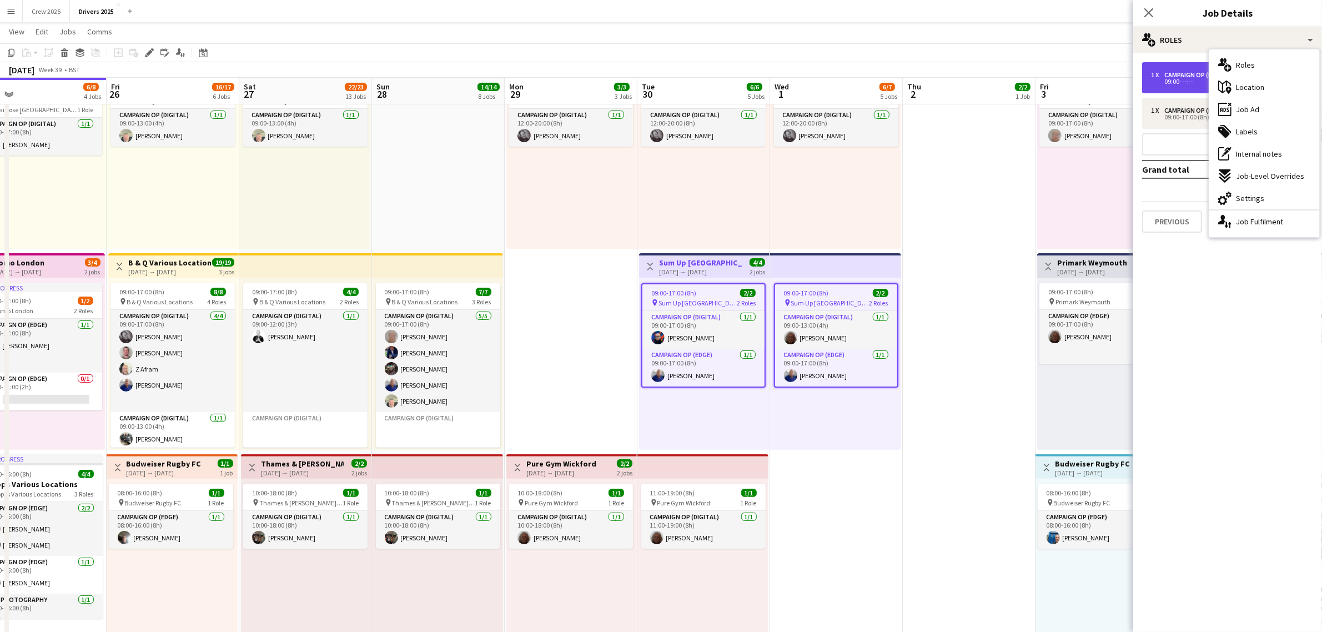
click at [1175, 73] on div "Campaign Op (Digital)" at bounding box center [1202, 75] width 74 height 8
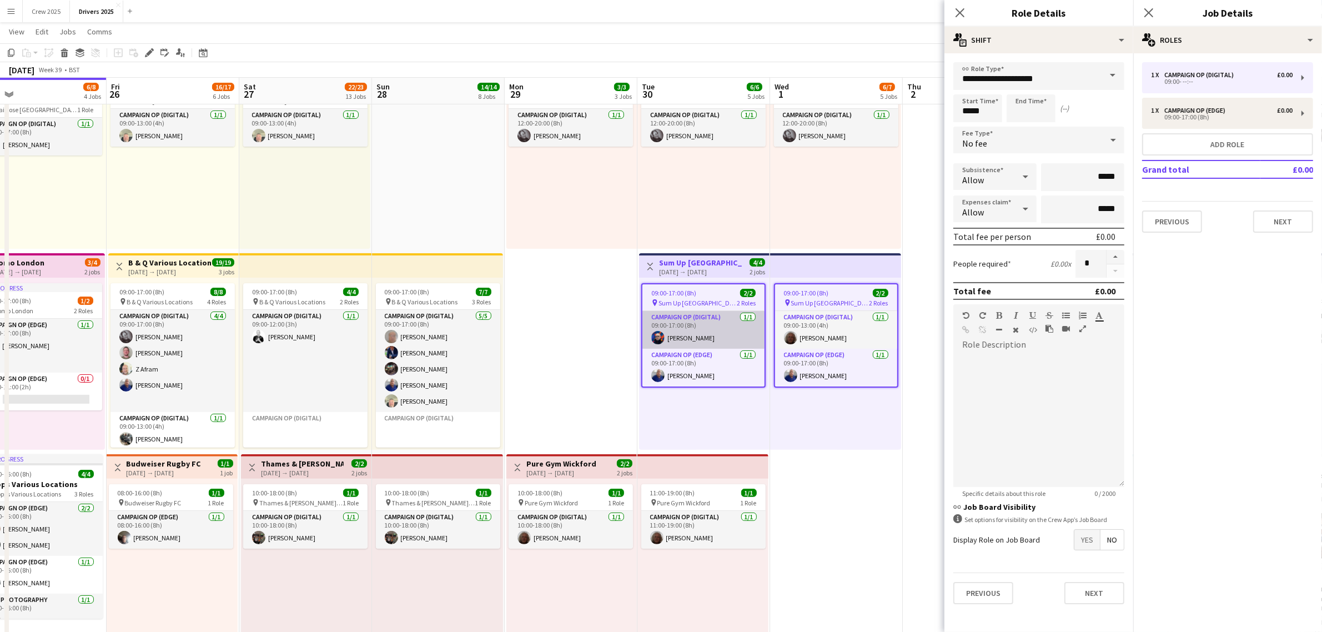
click at [711, 324] on app-card-role "Campaign Op (Digital) [DATE] 09:00-17:00 (8h) [PERSON_NAME]" at bounding box center [704, 330] width 122 height 38
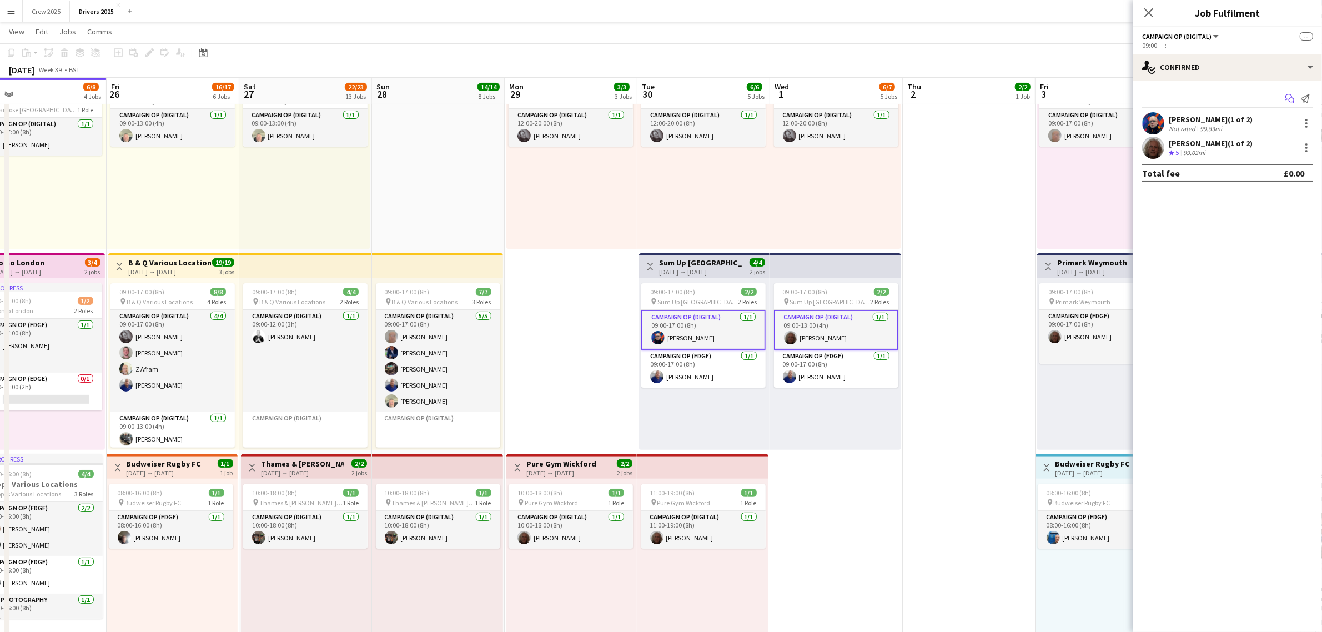
click at [1291, 95] on icon at bounding box center [1289, 97] width 7 height 6
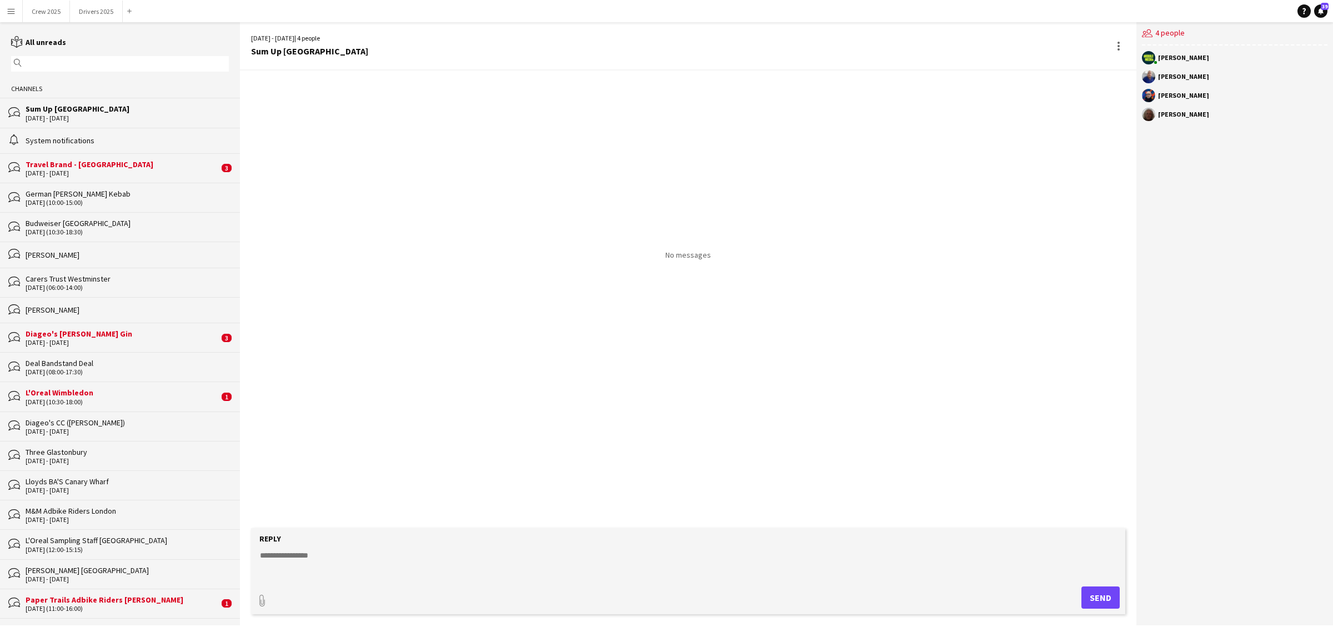
click at [339, 549] on form "Reply paperclip Send" at bounding box center [688, 571] width 874 height 86
click at [334, 557] on textarea at bounding box center [690, 564] width 863 height 29
drag, startPoint x: 383, startPoint y: 553, endPoint x: 252, endPoint y: 555, distance: 131.7
click at [252, 555] on form "**********" at bounding box center [688, 571] width 874 height 86
click at [398, 555] on textarea "**********" at bounding box center [690, 564] width 863 height 29
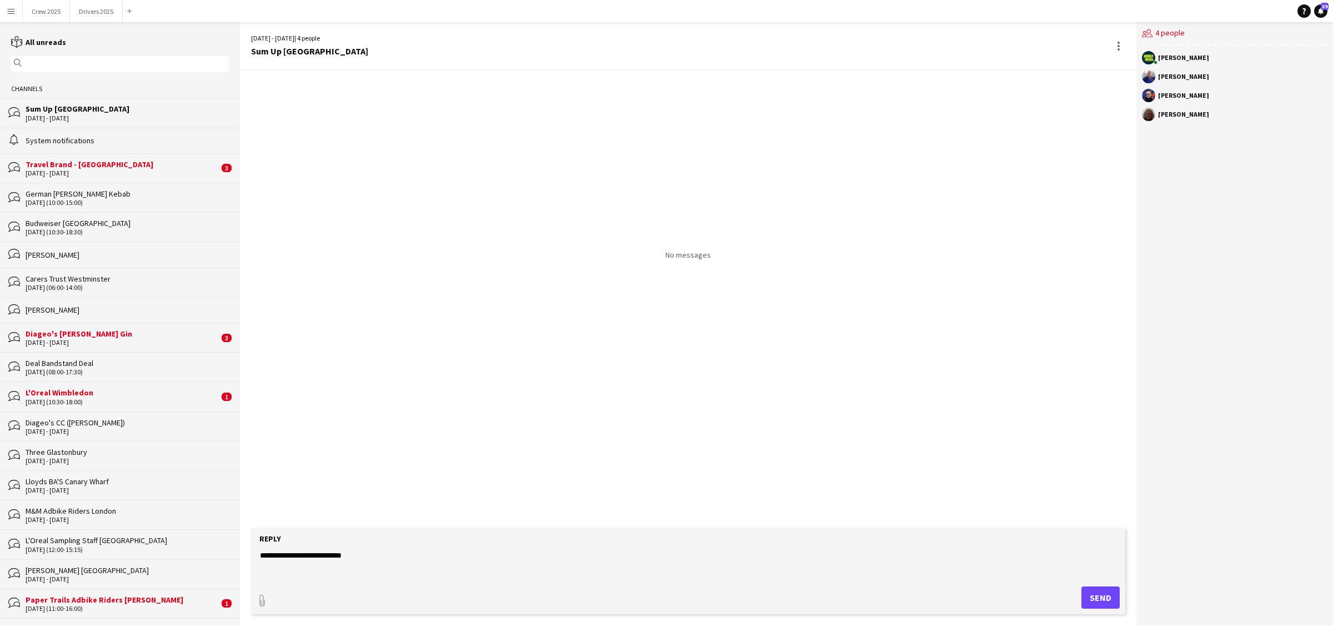
click at [375, 561] on textarea "**********" at bounding box center [690, 564] width 863 height 29
drag, startPoint x: 389, startPoint y: 556, endPoint x: 234, endPoint y: 541, distance: 156.2
click at [234, 541] on div "reading All unreads magnifier Channels bubbles Sum Up [GEOGRAPHIC_DATA] [DATE] …" at bounding box center [666, 323] width 1333 height 603
type textarea "**********"
click at [1107, 595] on button "Send" at bounding box center [1100, 597] width 38 height 22
